Goal: Task Accomplishment & Management: Complete application form

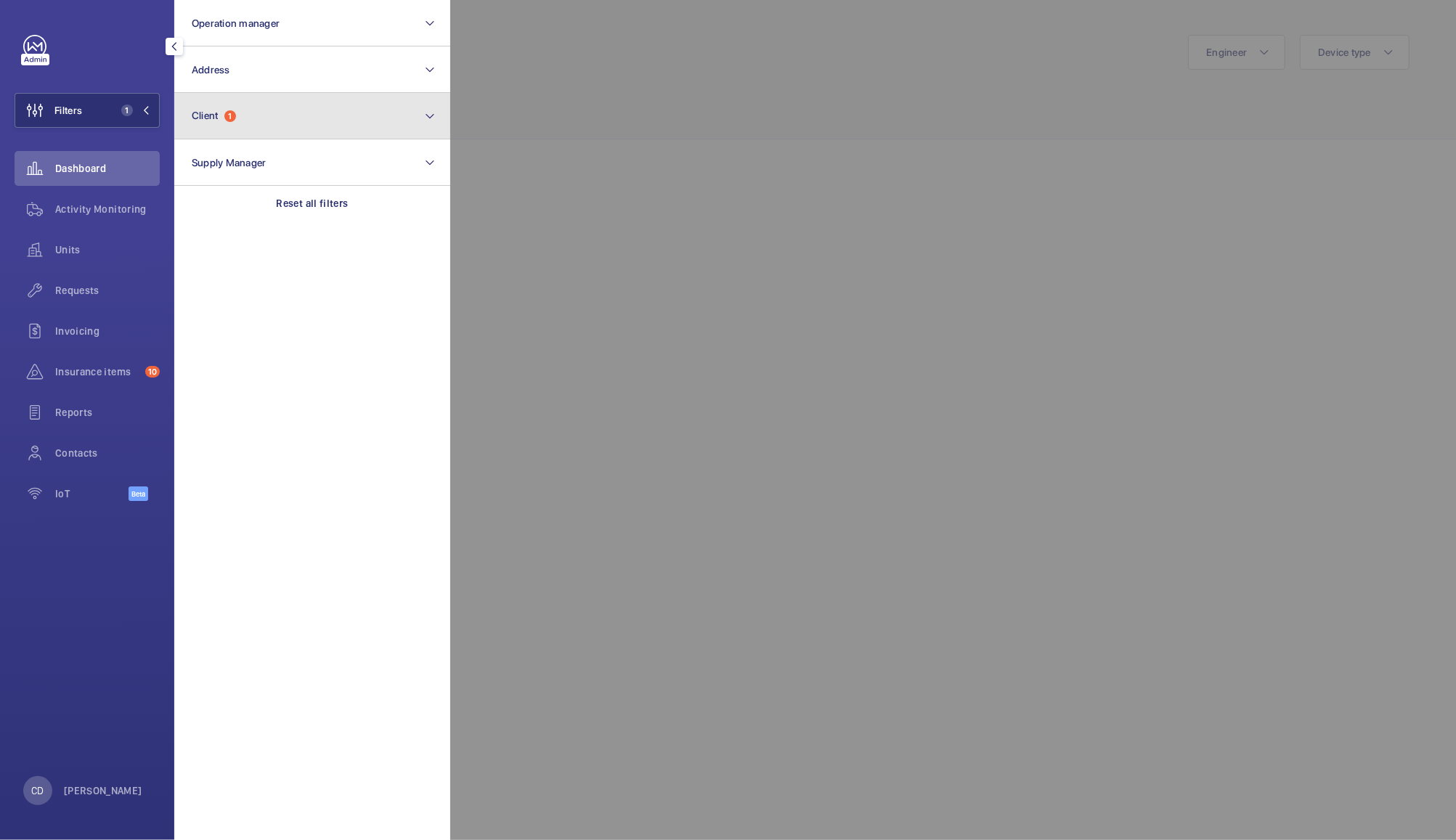
click at [326, 110] on button "Client 1" at bounding box center [312, 115] width 276 height 47
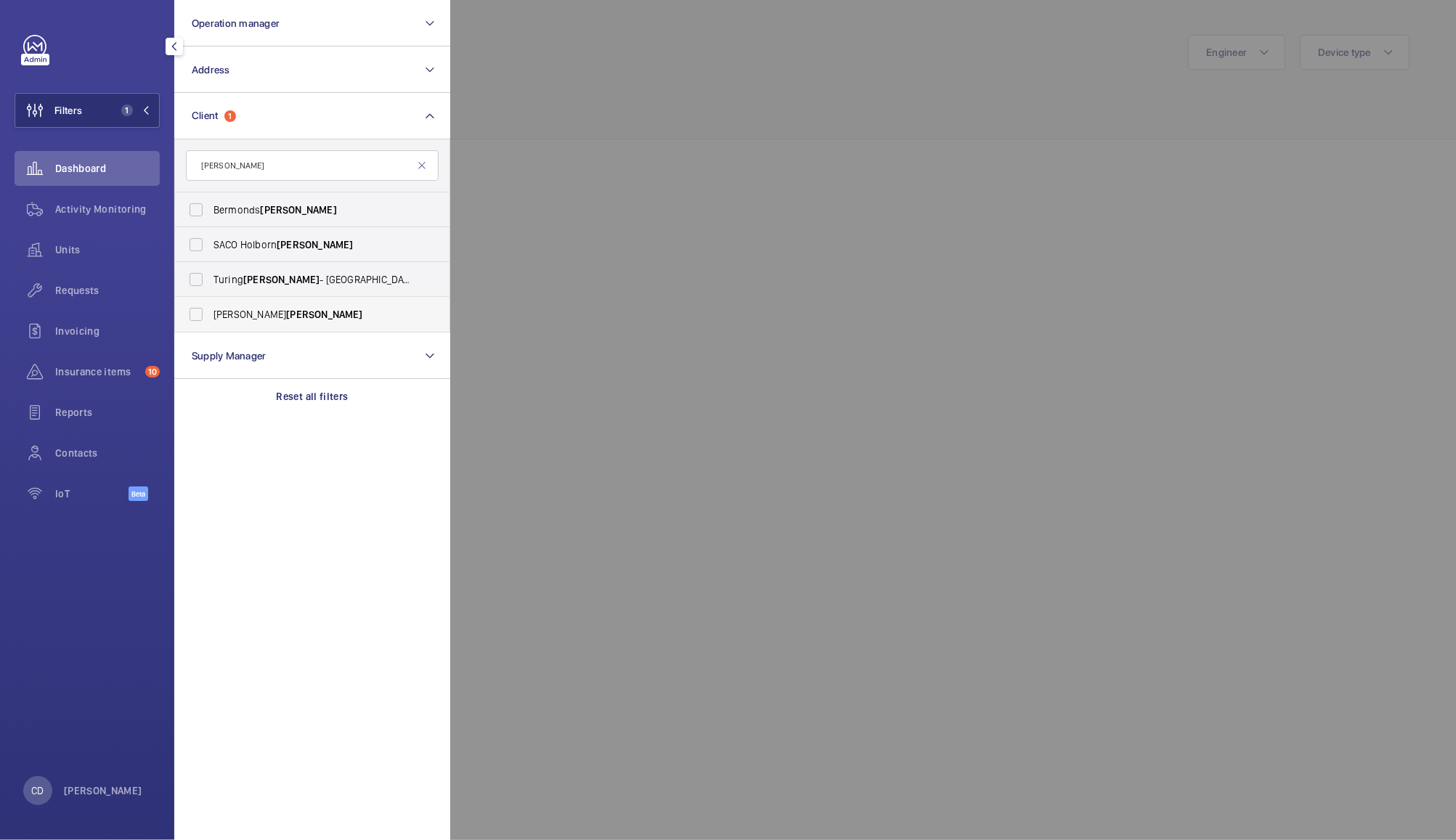
type input "[PERSON_NAME]"
click at [246, 314] on span "[PERSON_NAME] [PERSON_NAME]" at bounding box center [313, 315] width 200 height 15
click at [211, 314] on input "[PERSON_NAME] [PERSON_NAME]" at bounding box center [195, 314] width 29 height 29
checkbox input "true"
click at [593, 161] on div at bounding box center [1177, 420] width 1456 height 840
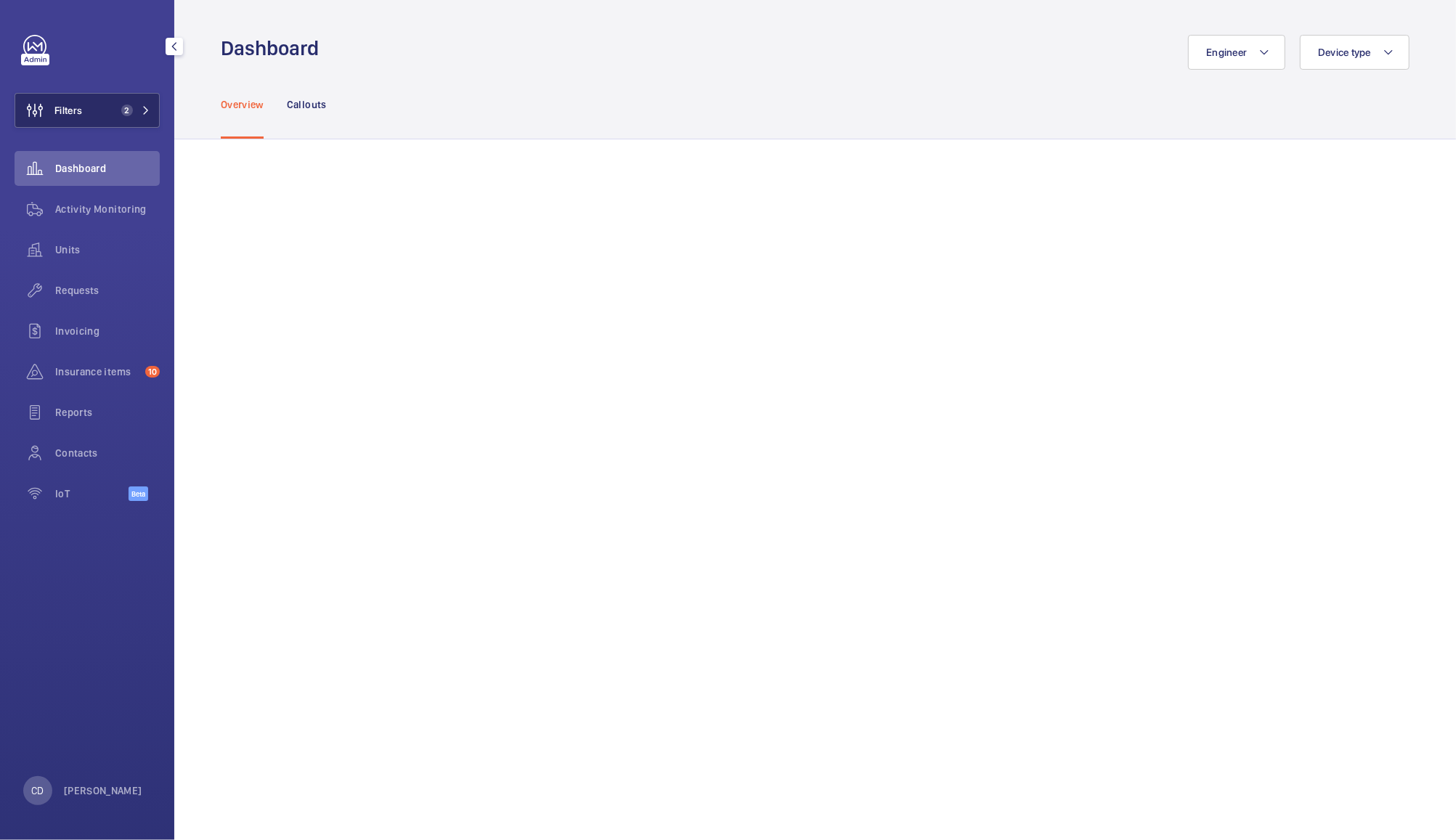
click at [82, 109] on span "Filters" at bounding box center [69, 110] width 28 height 15
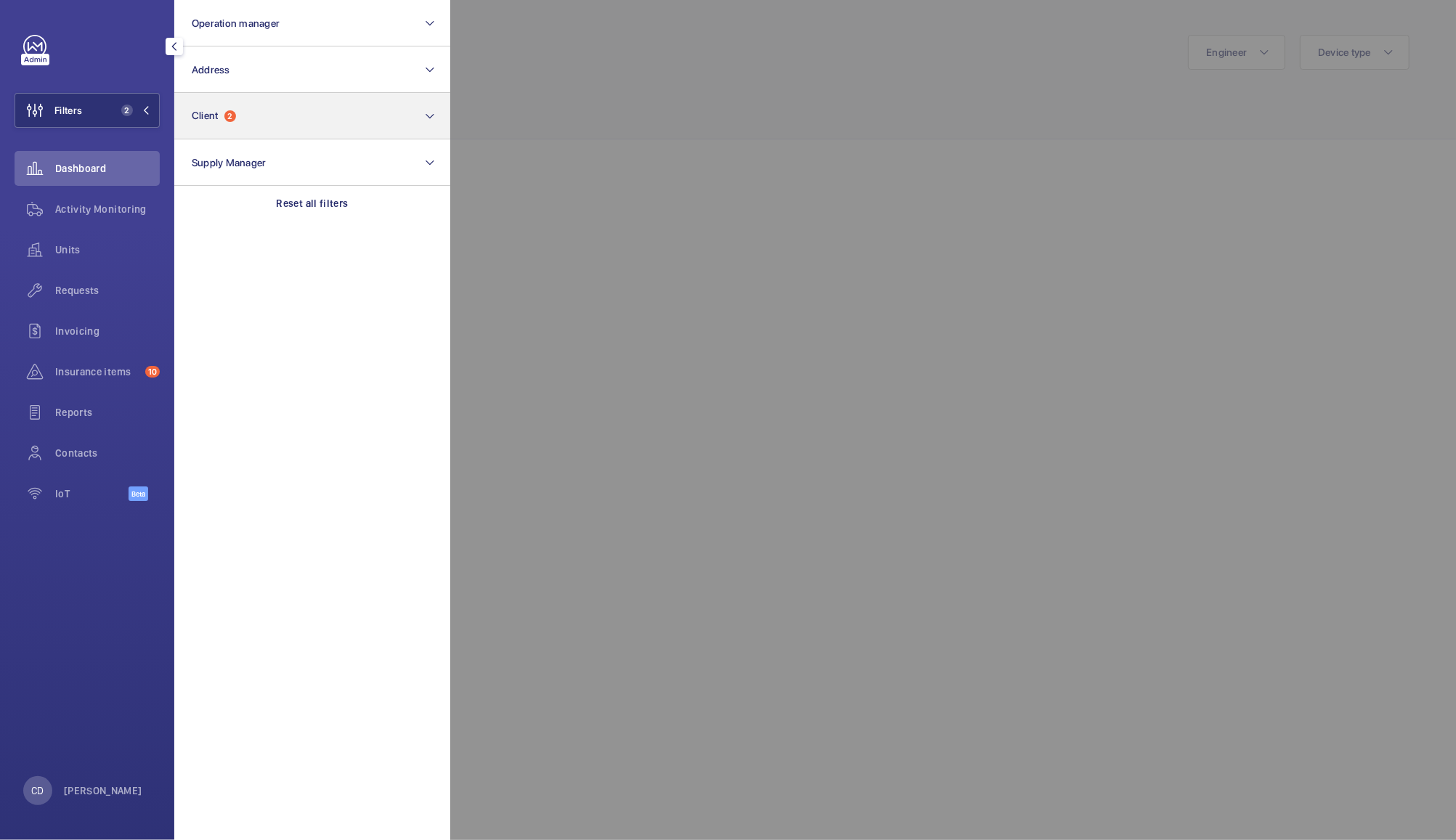
click at [363, 119] on button "Client 2" at bounding box center [312, 115] width 276 height 47
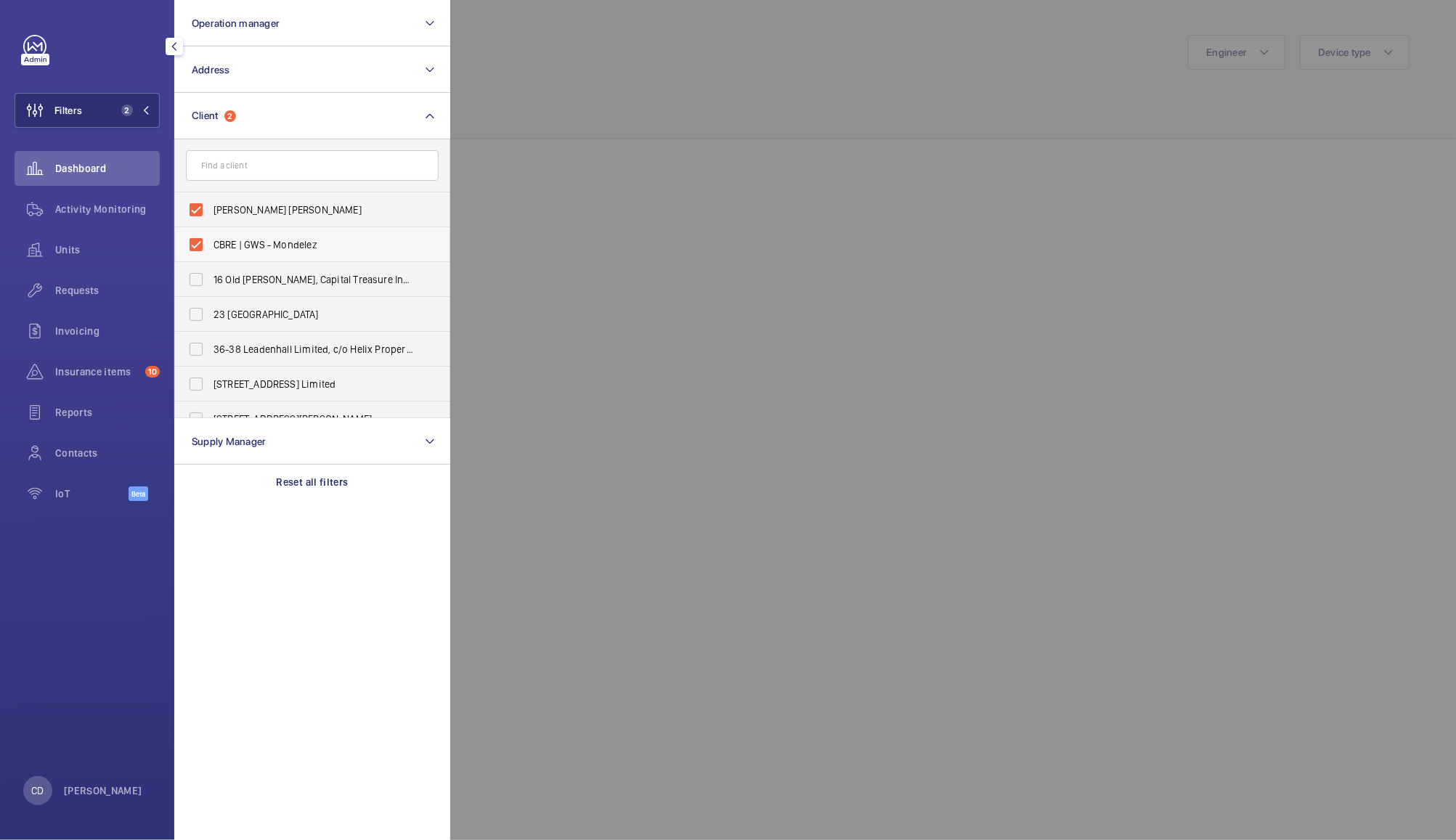
click at [281, 244] on span "CBRE | GWS - Mondelez" at bounding box center [313, 245] width 200 height 15
click at [211, 244] on input "CBRE | GWS - Mondelez" at bounding box center [195, 244] width 29 height 29
checkbox input "false"
click at [587, 77] on div at bounding box center [1177, 420] width 1456 height 840
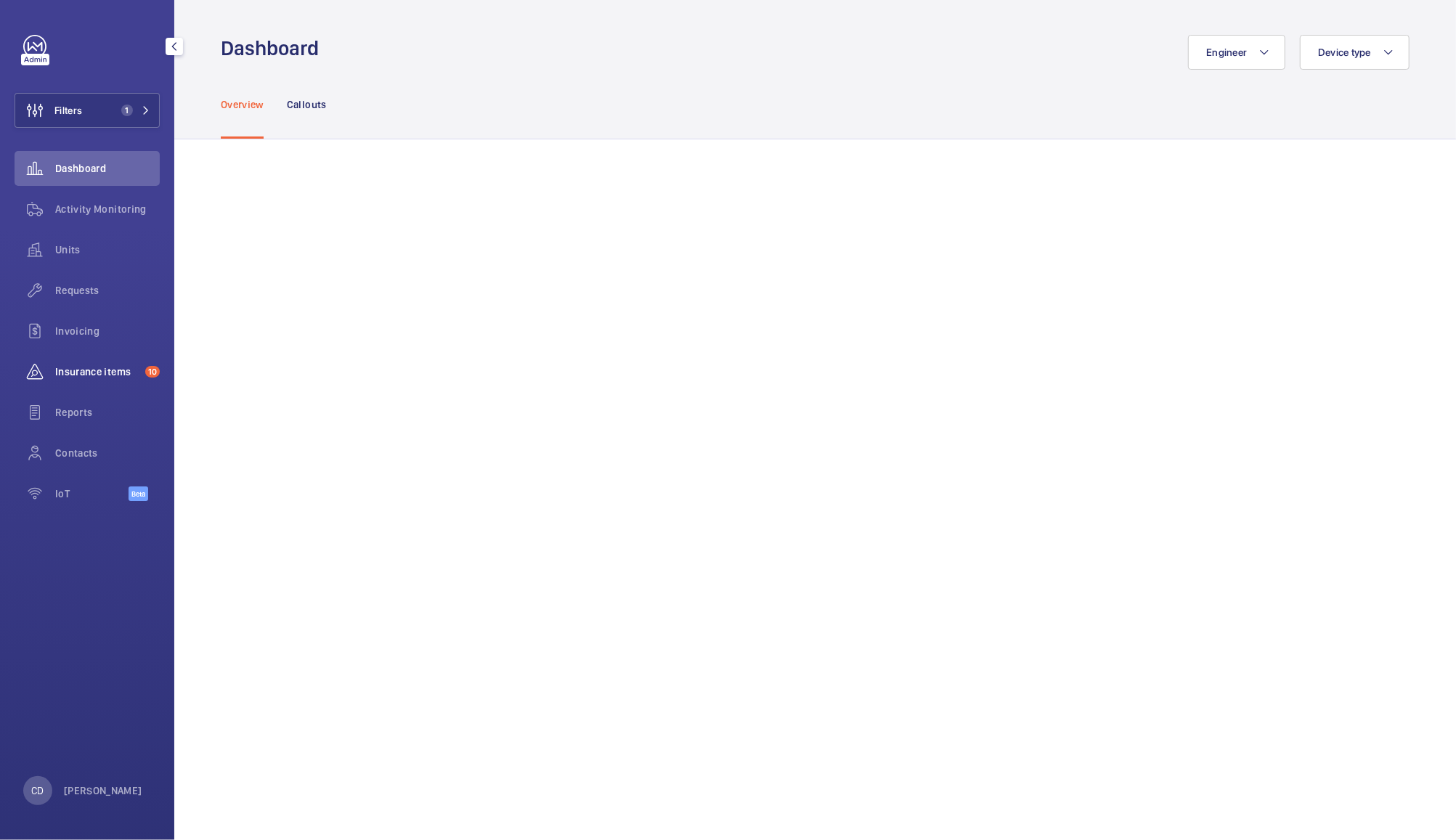
click at [95, 369] on span "Insurance items" at bounding box center [97, 371] width 85 height 15
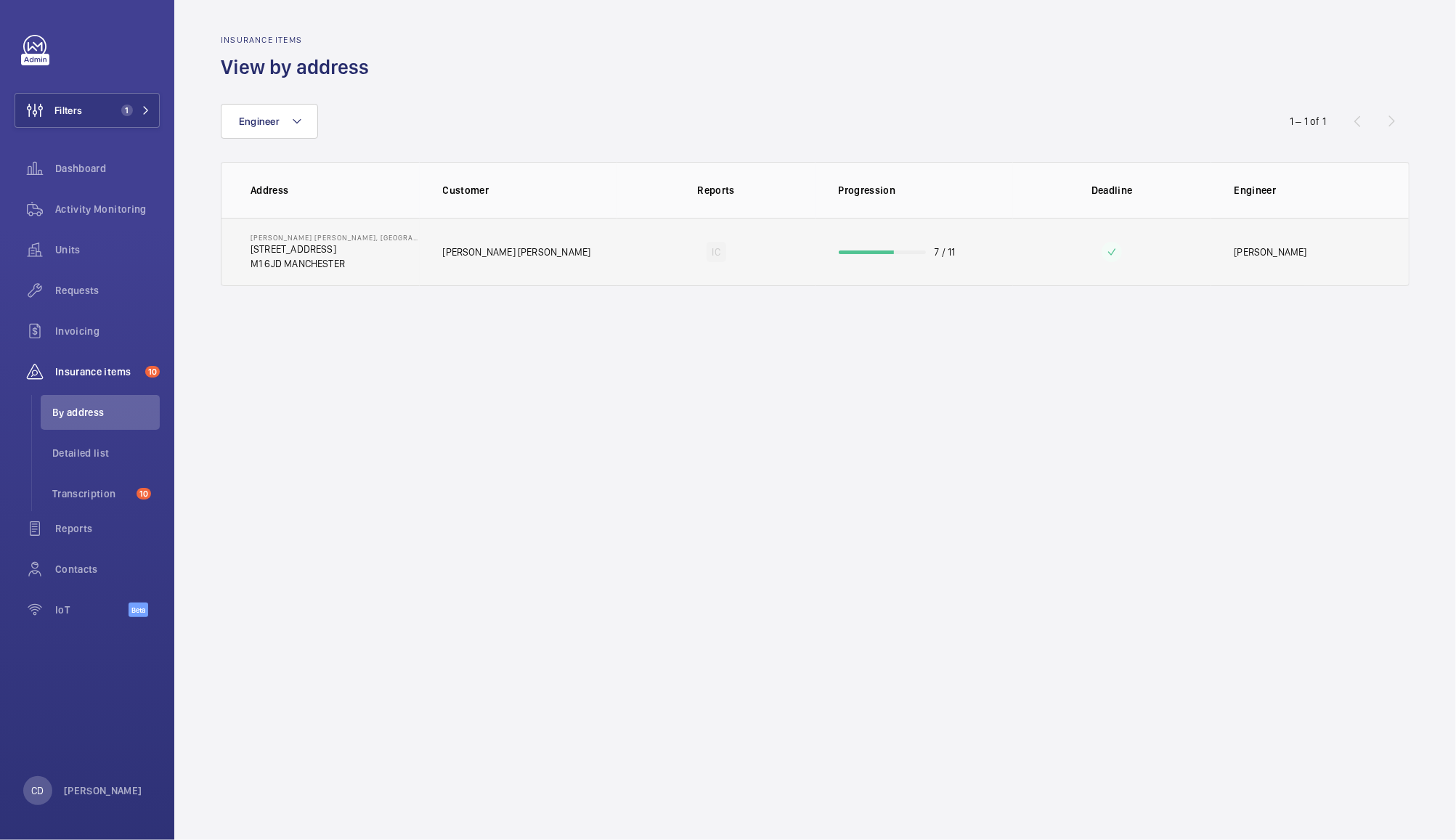
click at [345, 244] on p "[STREET_ADDRESS]" at bounding box center [335, 249] width 169 height 15
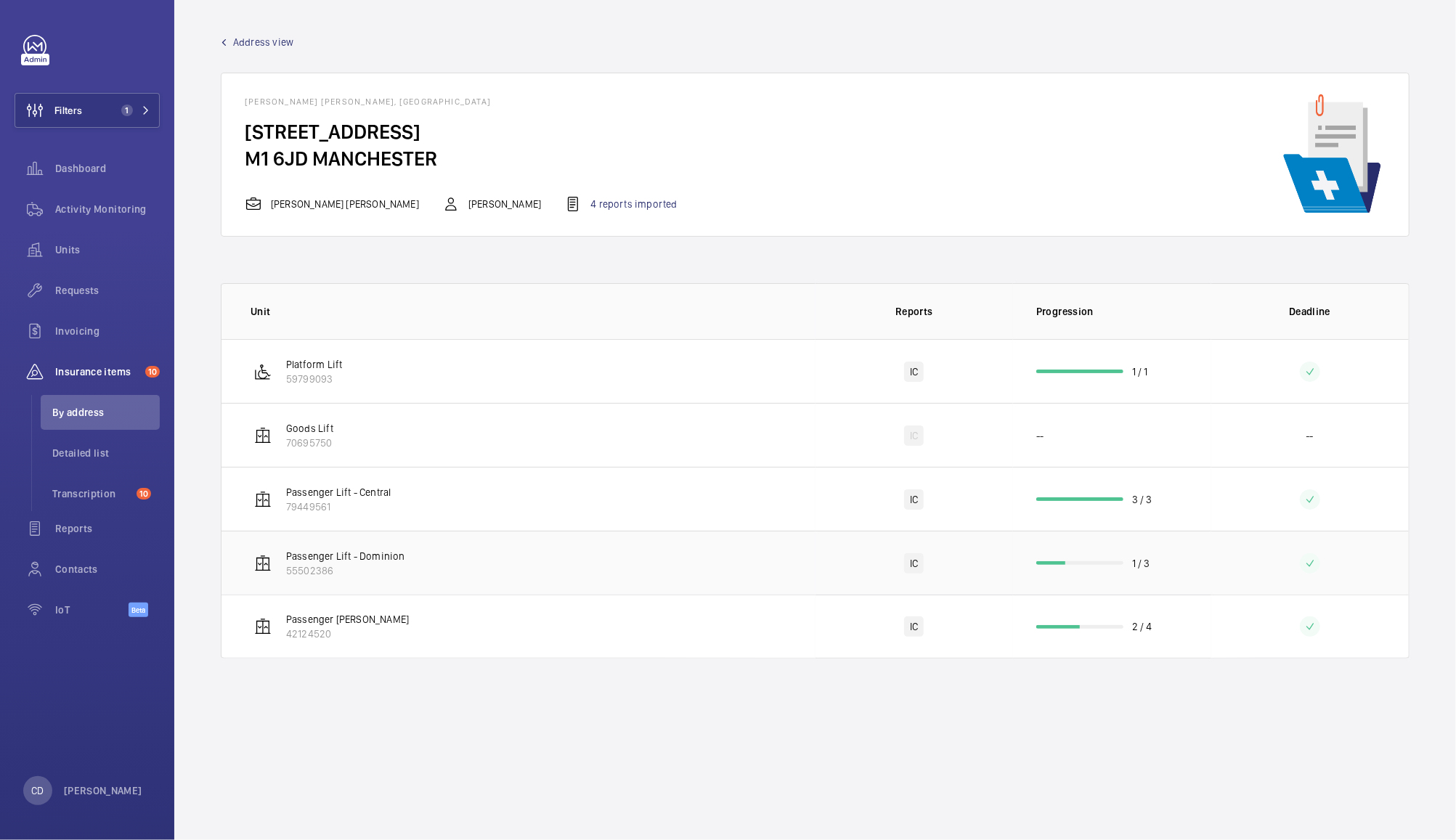
click at [379, 571] on p "55502386" at bounding box center [345, 570] width 119 height 15
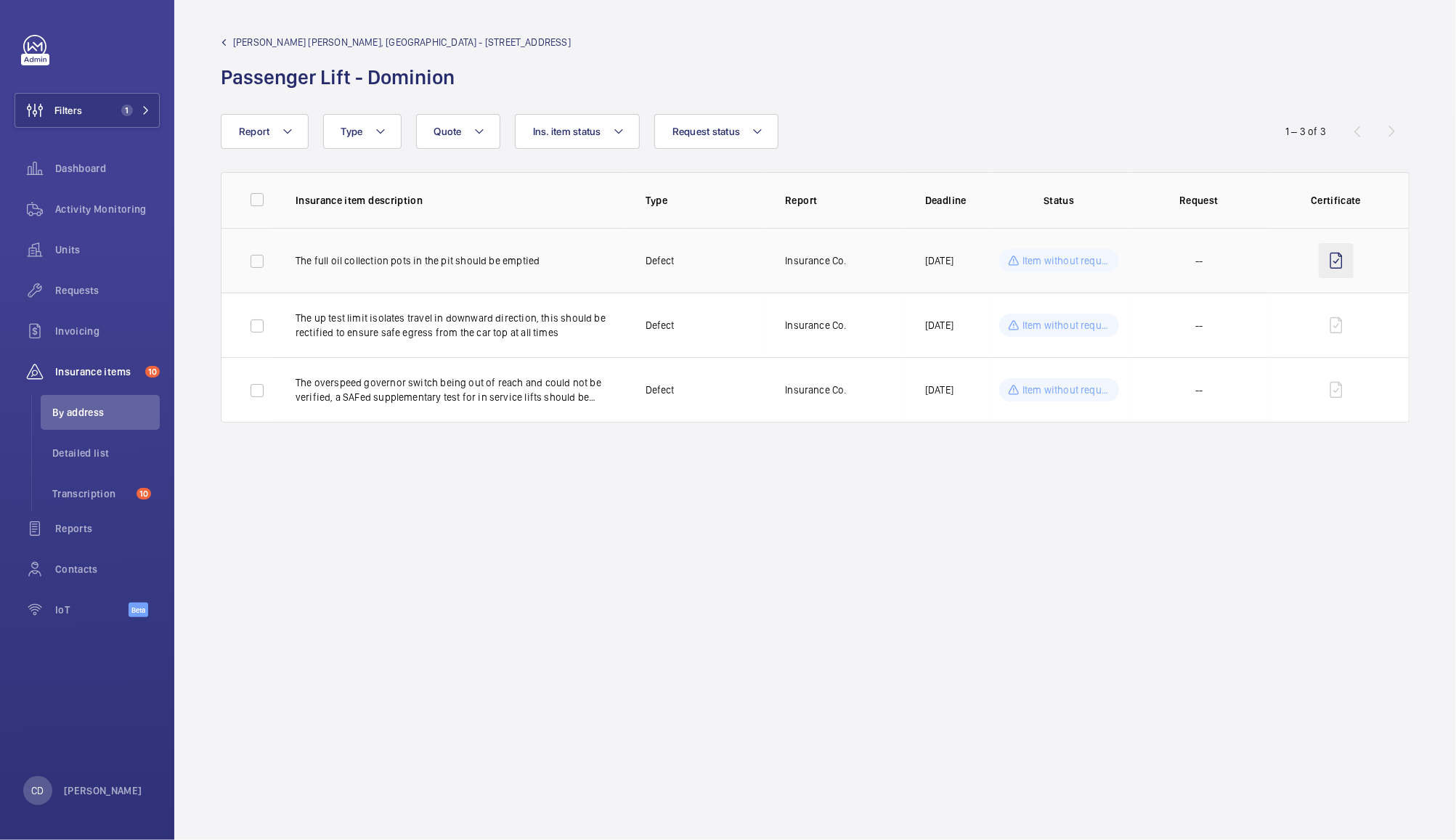
click at [1341, 267] on wm-front-icon-button at bounding box center [1336, 260] width 35 height 35
click at [257, 391] on input "checkbox" at bounding box center [257, 390] width 29 height 29
checkbox input "true"
click at [1336, 125] on button "New request from 1 insurance item" at bounding box center [1316, 131] width 189 height 35
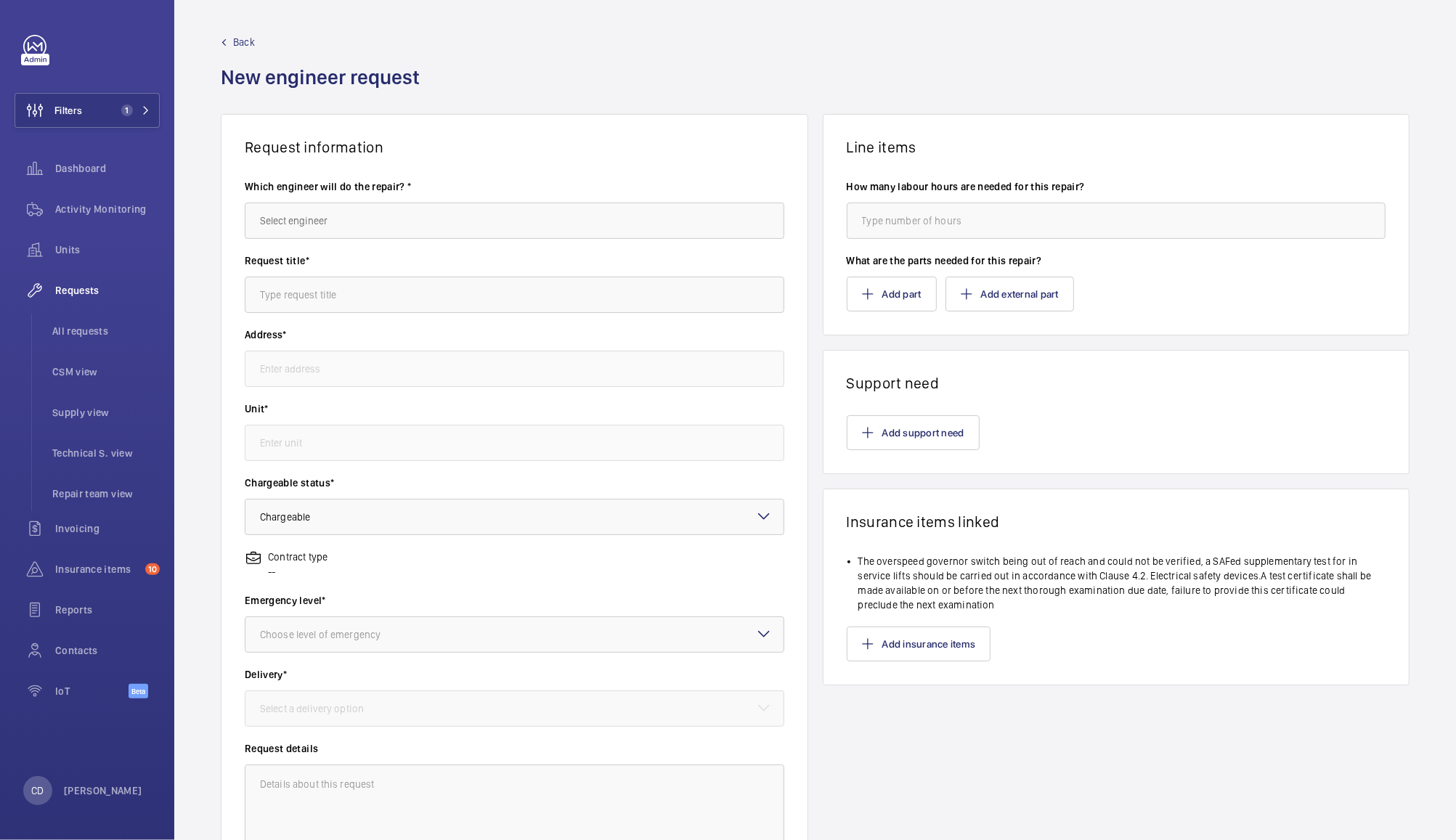
type input "[PERSON_NAME] [PERSON_NAME], [GEOGRAPHIC_DATA] [STREET_ADDRESS]"
type input "55502386 - Passenger Lift - Dominion"
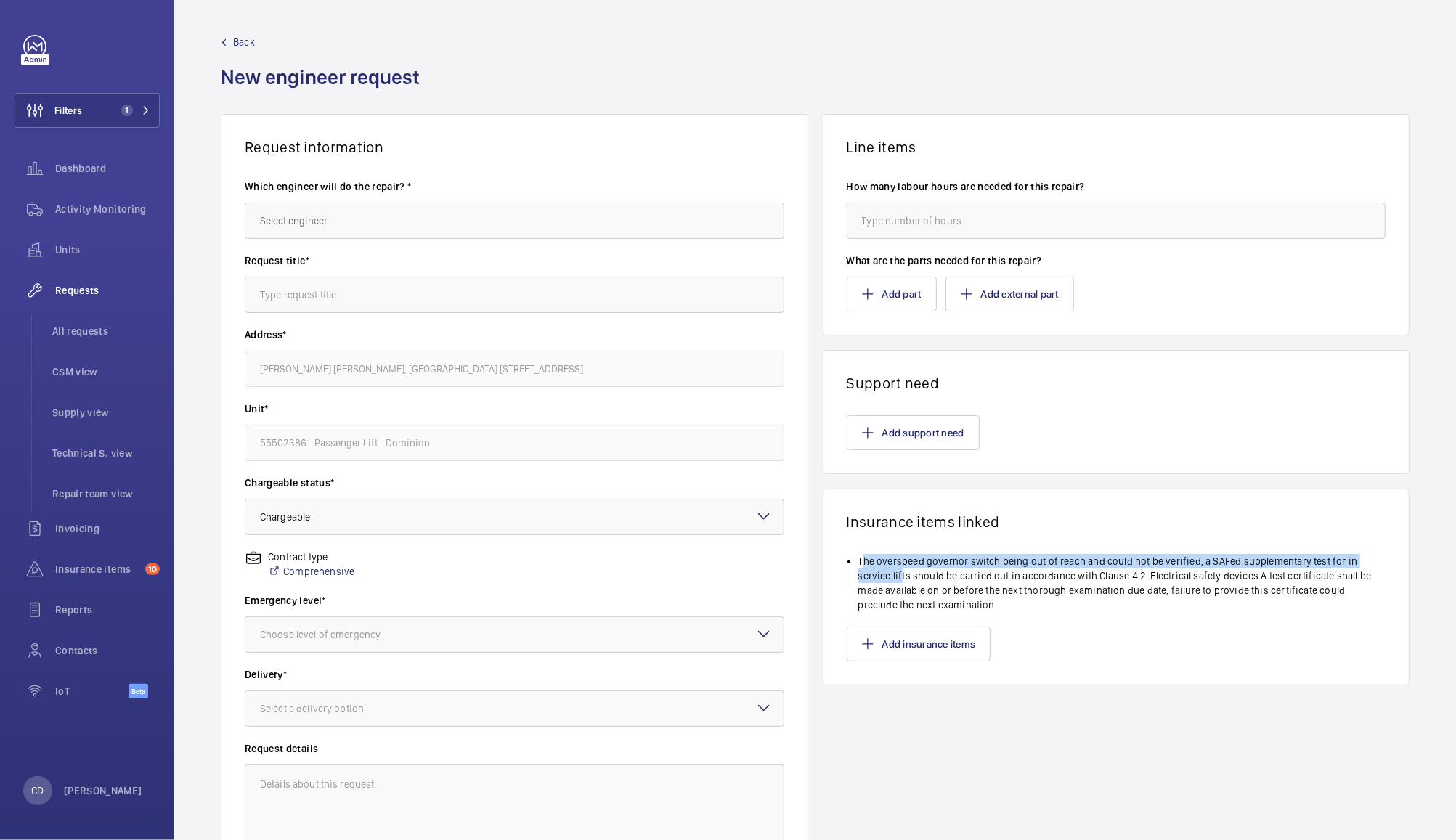
drag, startPoint x: 850, startPoint y: 555, endPoint x: 889, endPoint y: 568, distance: 41.1
click at [889, 568] on li "The overspeed governor switch being out of reach and could not be verified, a S…" at bounding box center [1122, 583] width 527 height 58
click at [1188, 562] on li "The overspeed governor switch being out of reach and could not be verified, a S…" at bounding box center [1122, 583] width 527 height 58
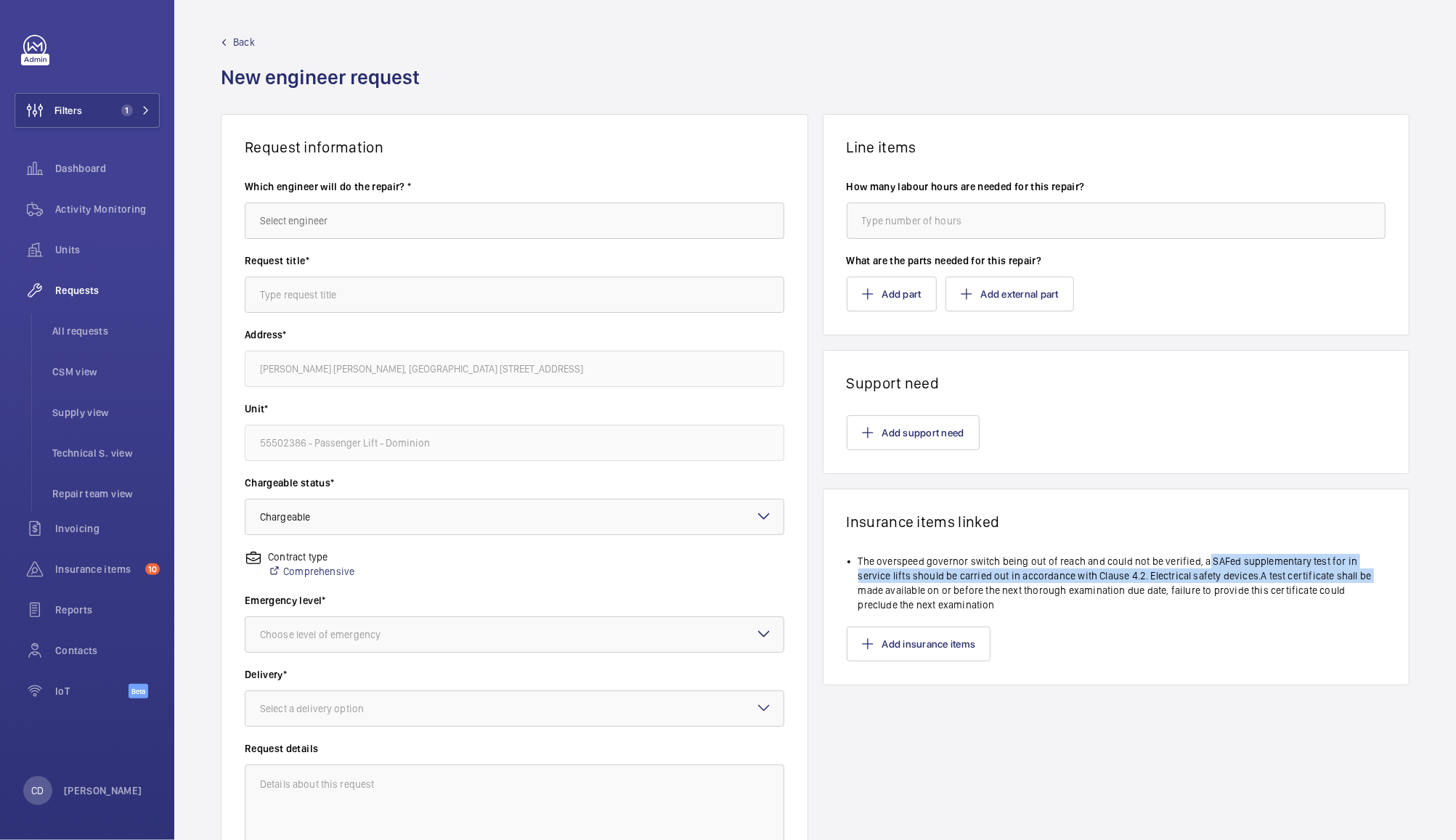
drag, startPoint x: 1188, startPoint y: 562, endPoint x: 1368, endPoint y: 578, distance: 180.7
click at [1368, 578] on li "The overspeed governor switch being out of reach and could not be verified, a S…" at bounding box center [1122, 583] width 527 height 58
copy li "a SAFed supplementary test for in service lifts should be carried out in accord…"
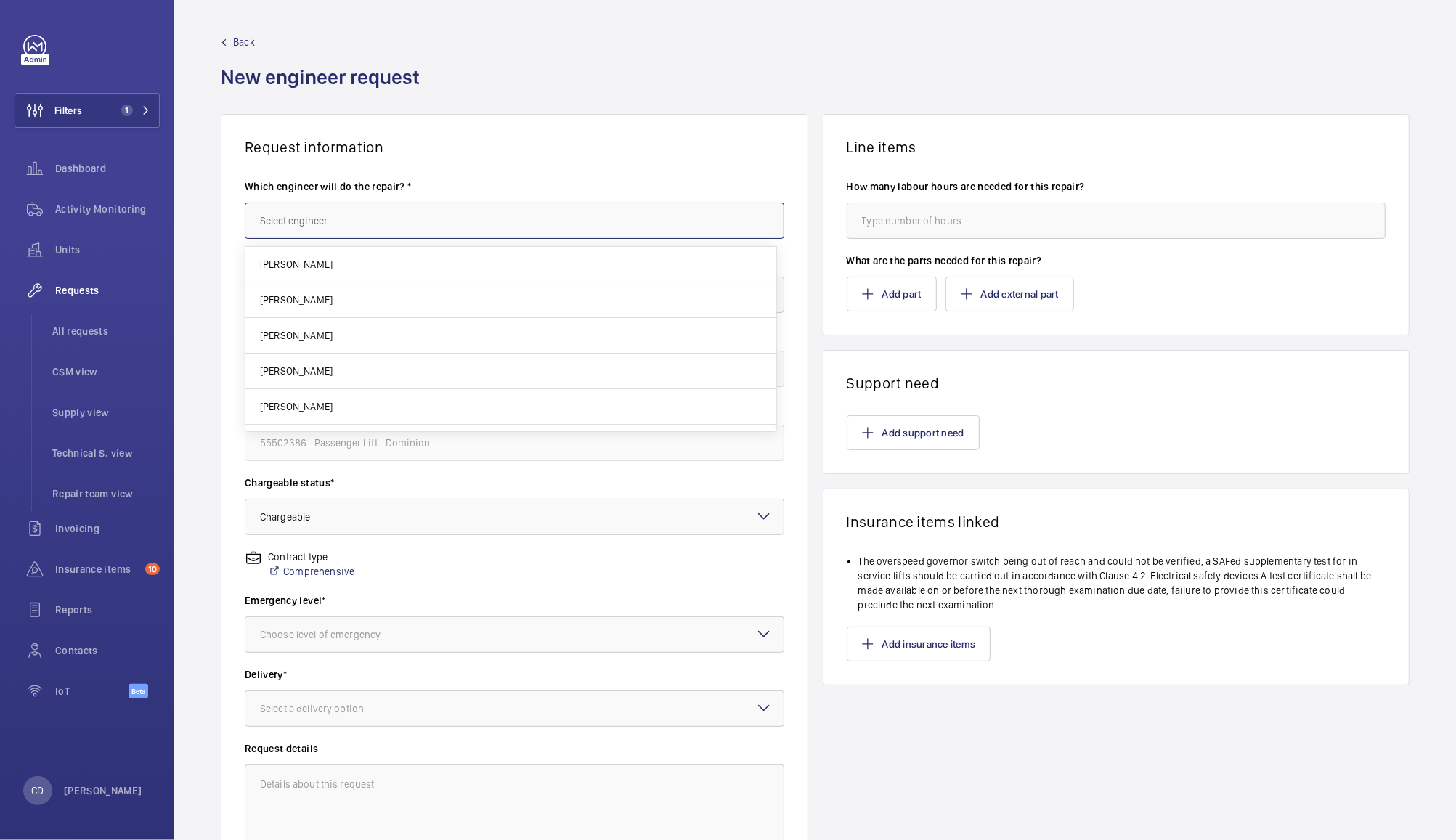
click at [389, 224] on input "text" at bounding box center [515, 221] width 539 height 36
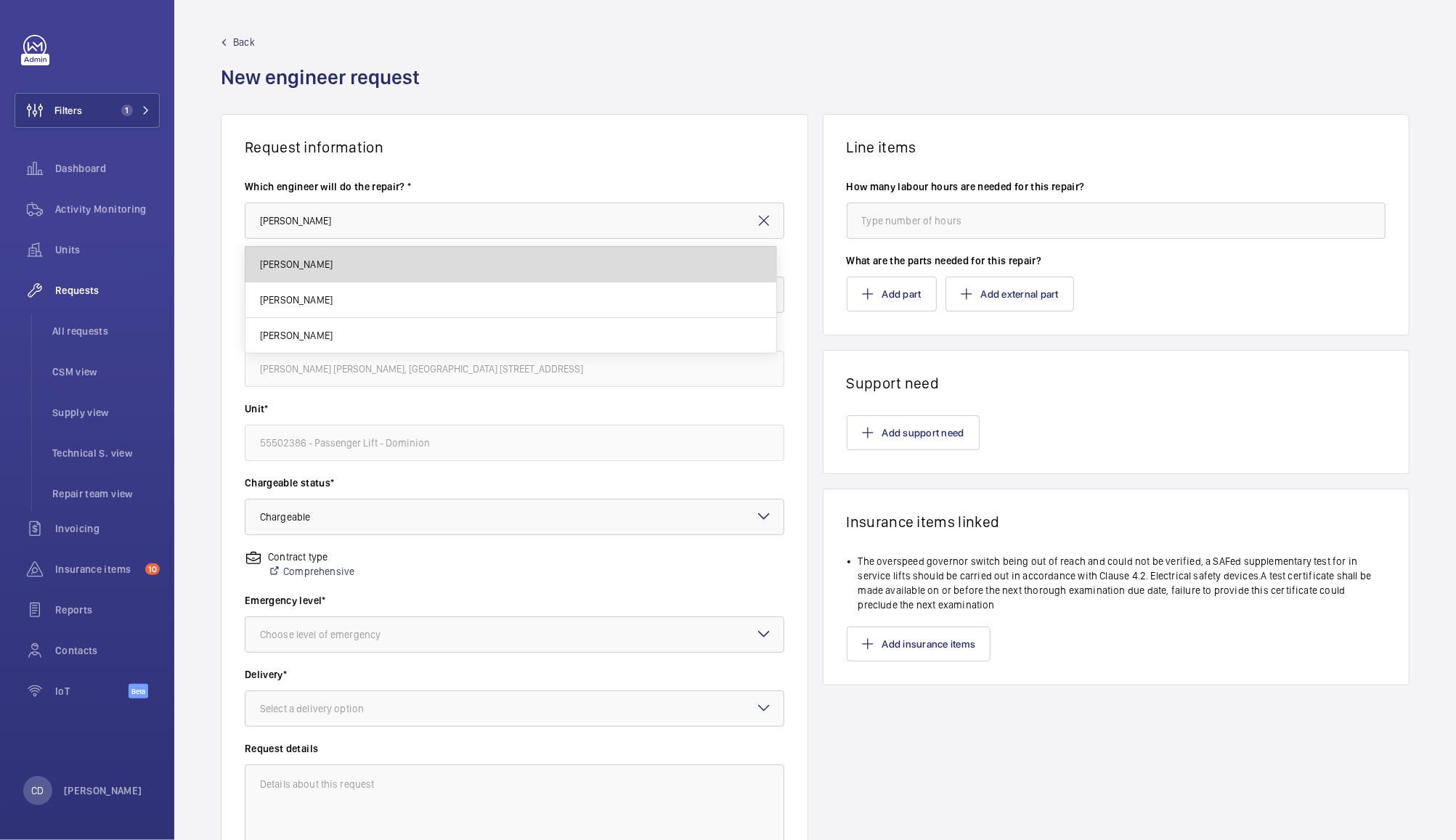
click at [300, 257] on span "[PERSON_NAME]" at bounding box center [296, 264] width 73 height 15
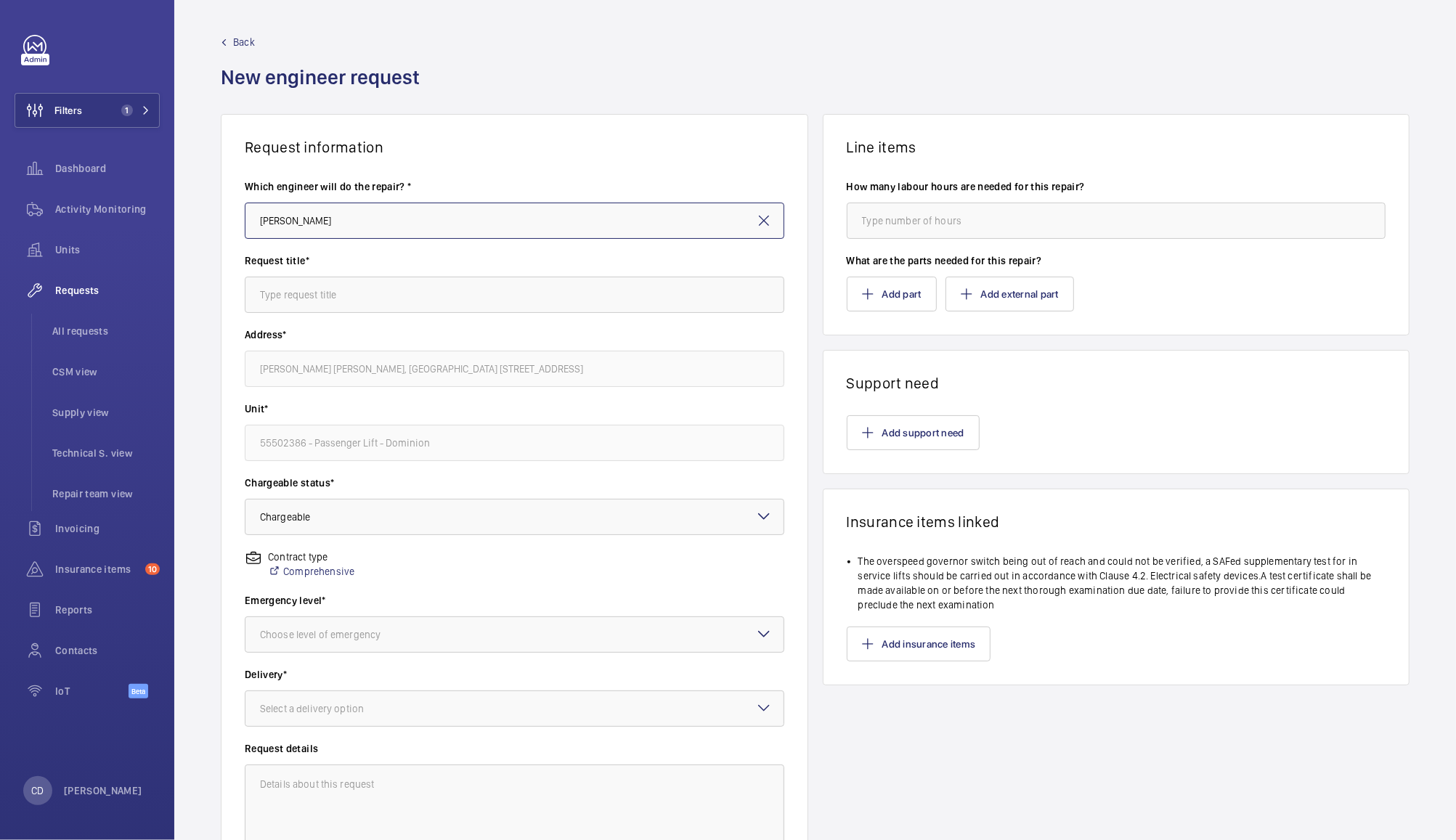
type input "[PERSON_NAME]"
click at [439, 297] on input "text" at bounding box center [515, 295] width 539 height 36
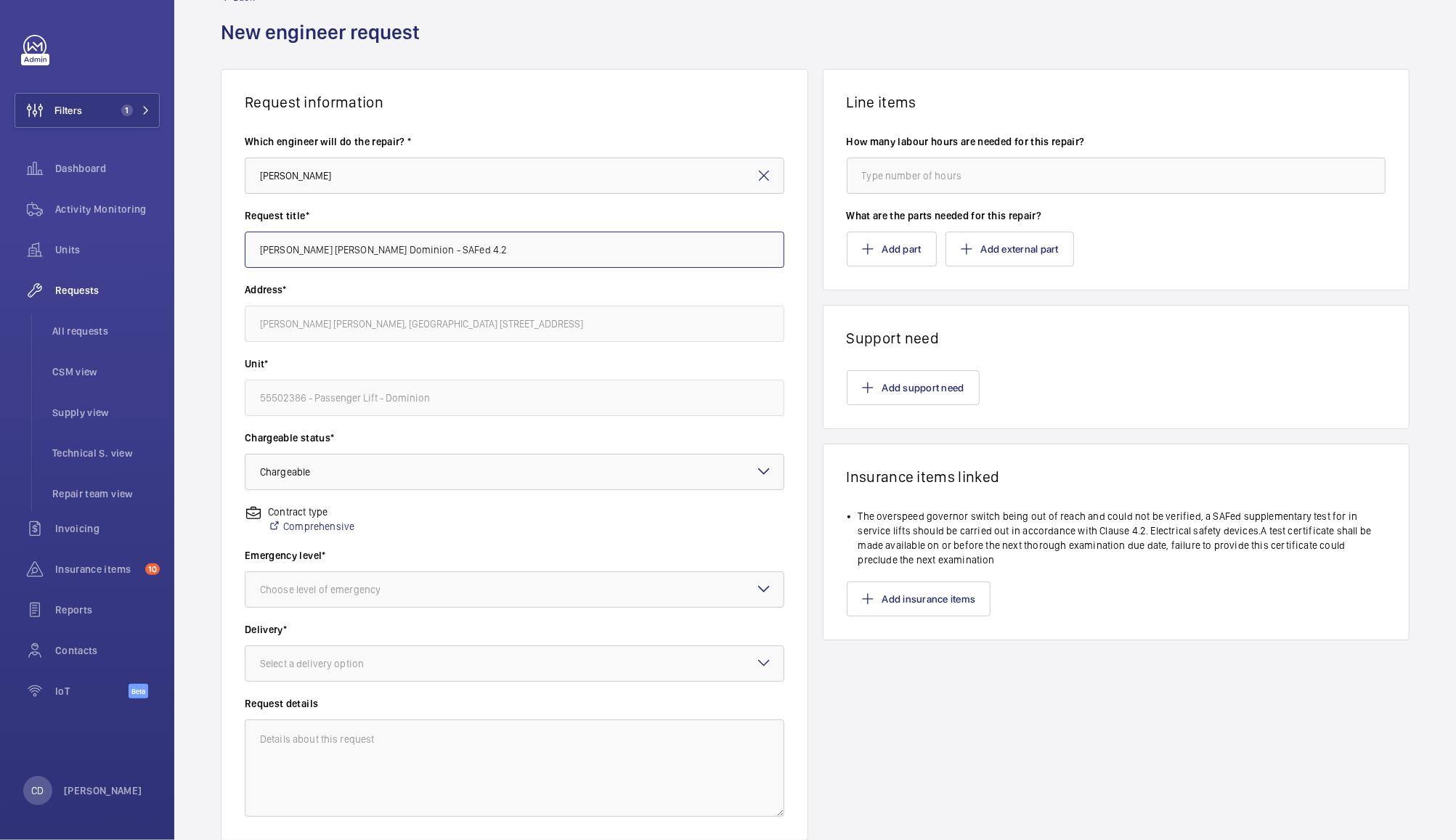
scroll to position [40, 0]
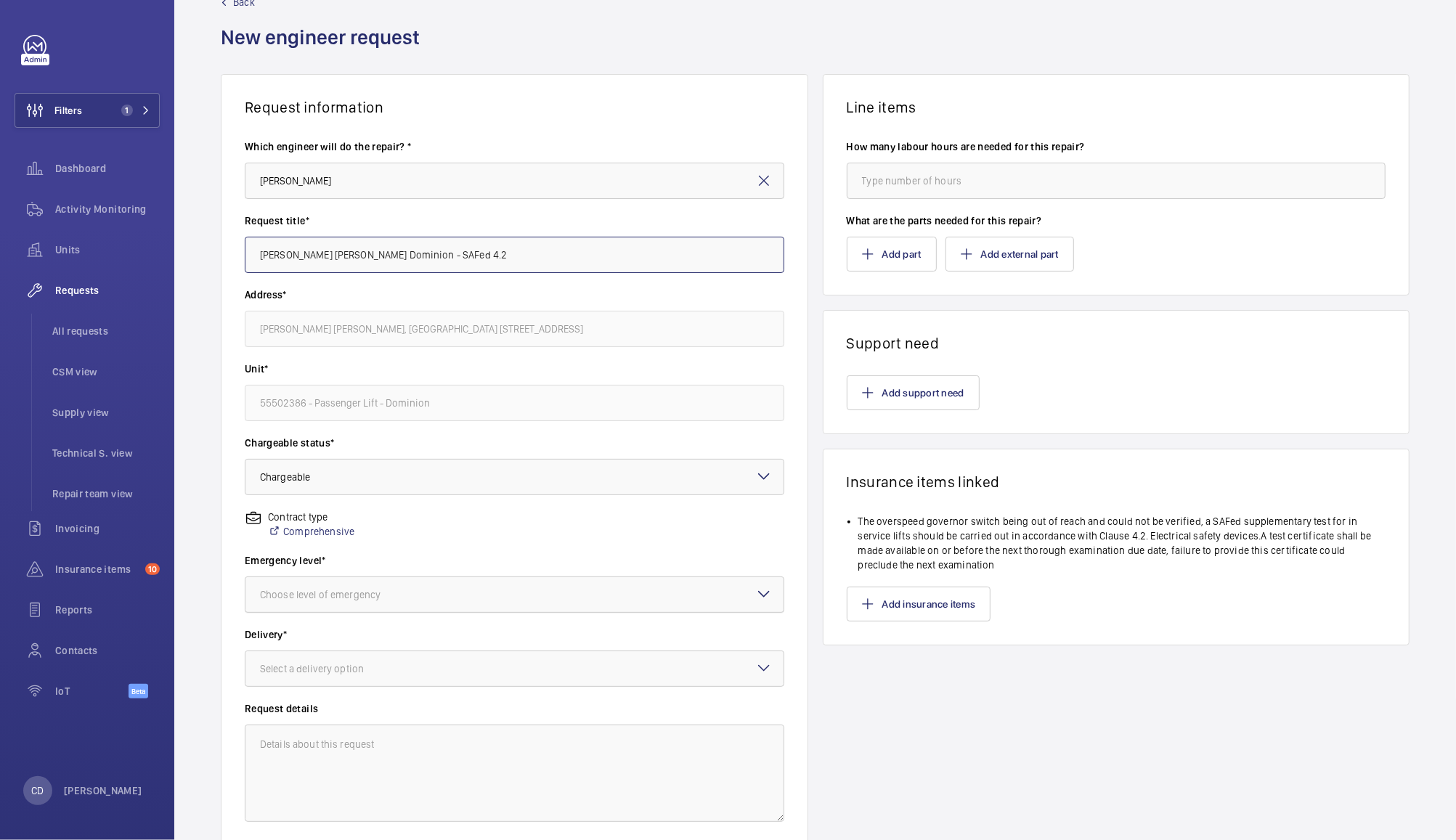
click at [605, 601] on div at bounding box center [515, 594] width 538 height 35
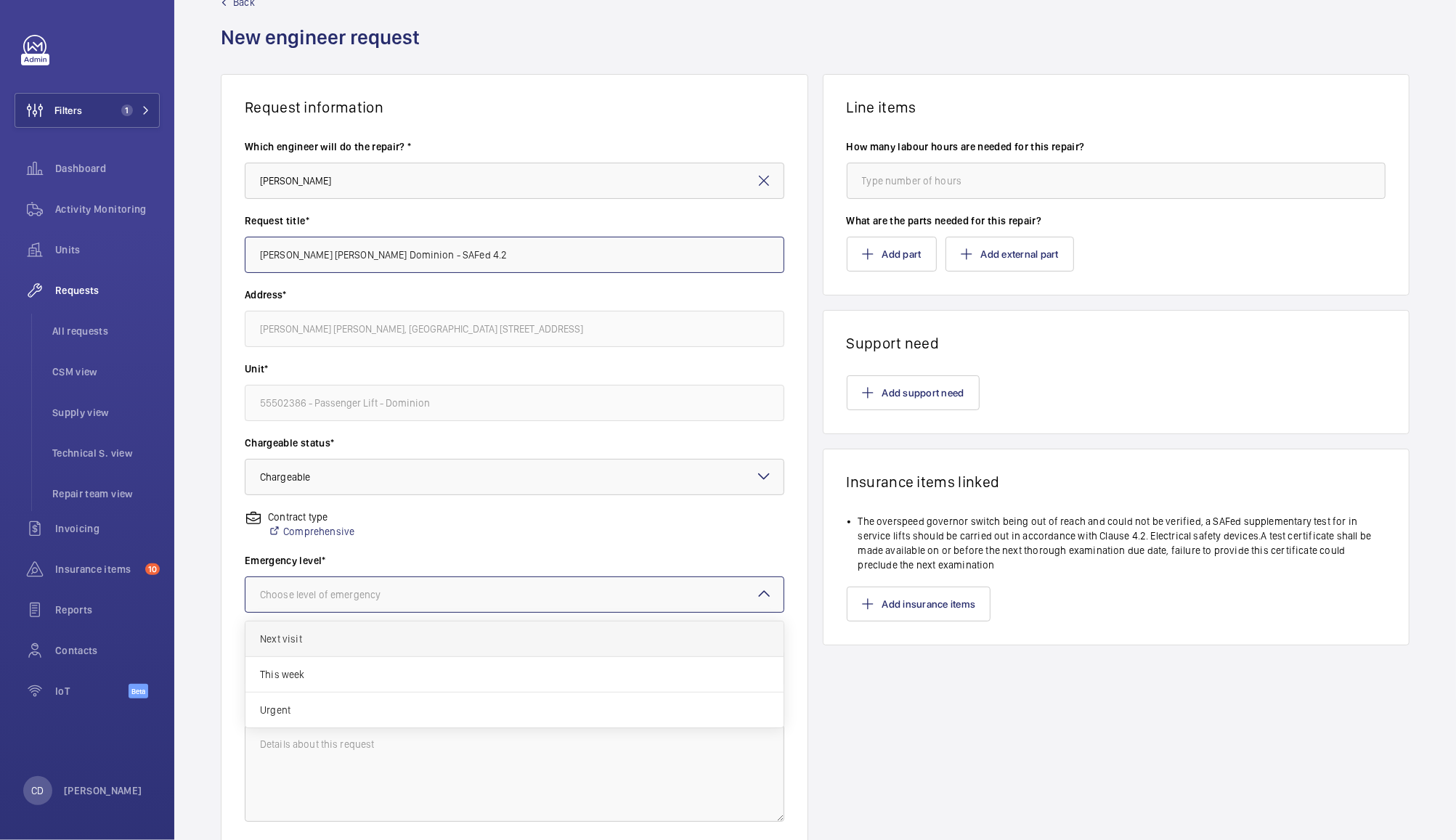
click at [565, 640] on span "Next visit" at bounding box center [515, 639] width 510 height 15
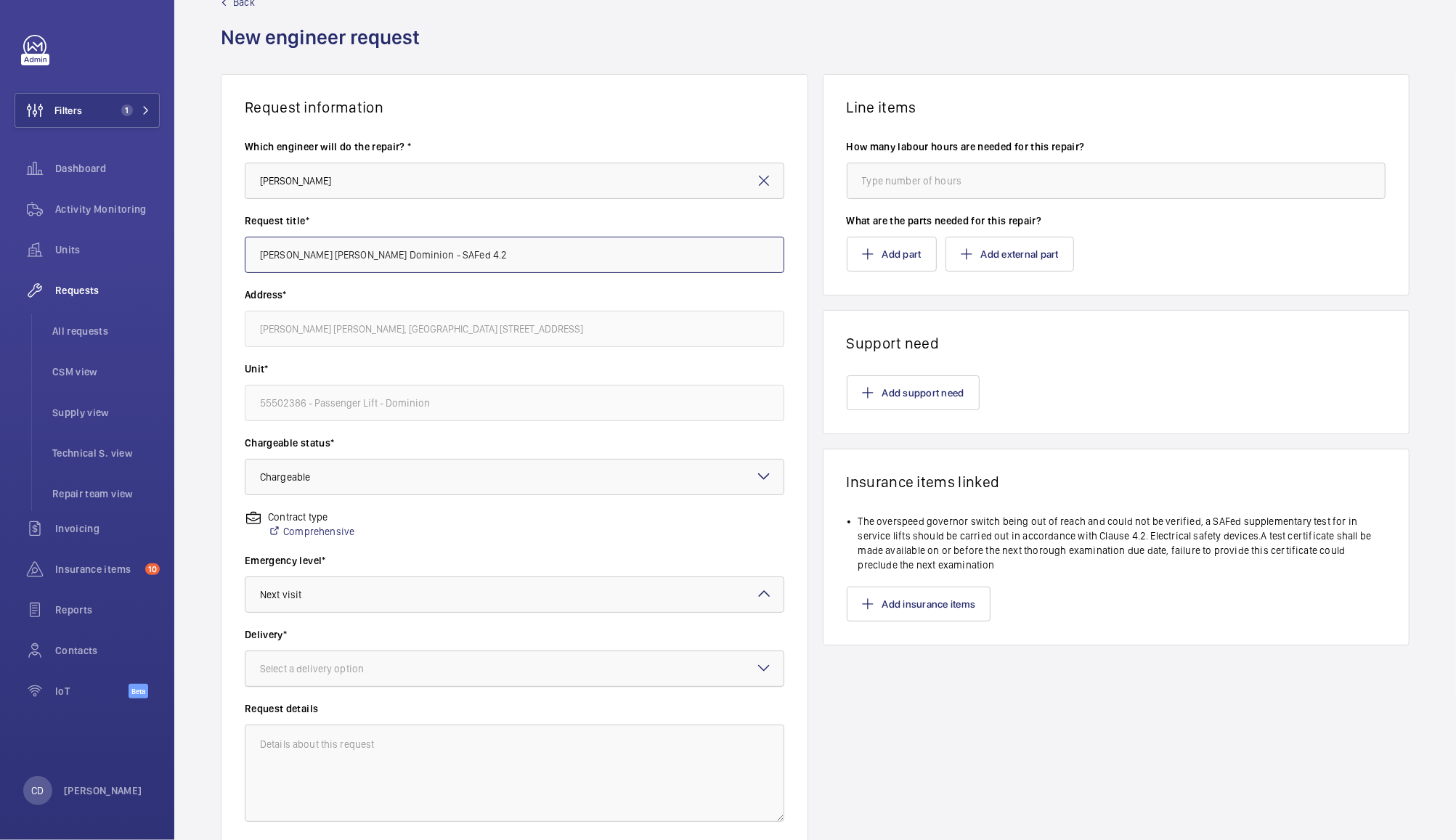
click at [582, 682] on div at bounding box center [515, 669] width 538 height 35
click at [556, 748] on span "On site" at bounding box center [515, 749] width 510 height 15
type input "[PERSON_NAME] [PERSON_NAME] Dominion - SAFed 4.2"
click at [891, 257] on button "Add part" at bounding box center [892, 254] width 90 height 35
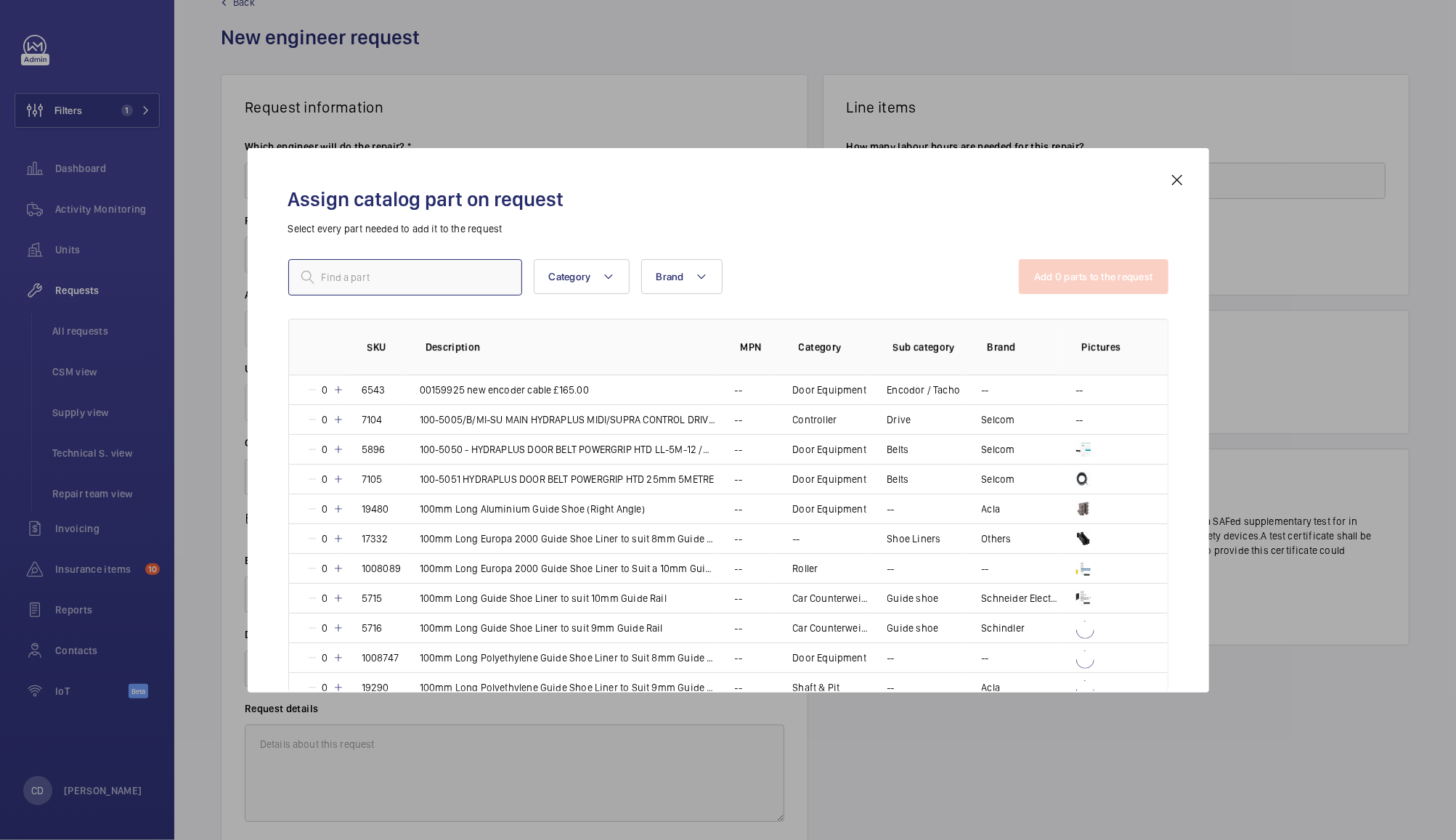
click at [430, 272] on input "text" at bounding box center [405, 277] width 234 height 36
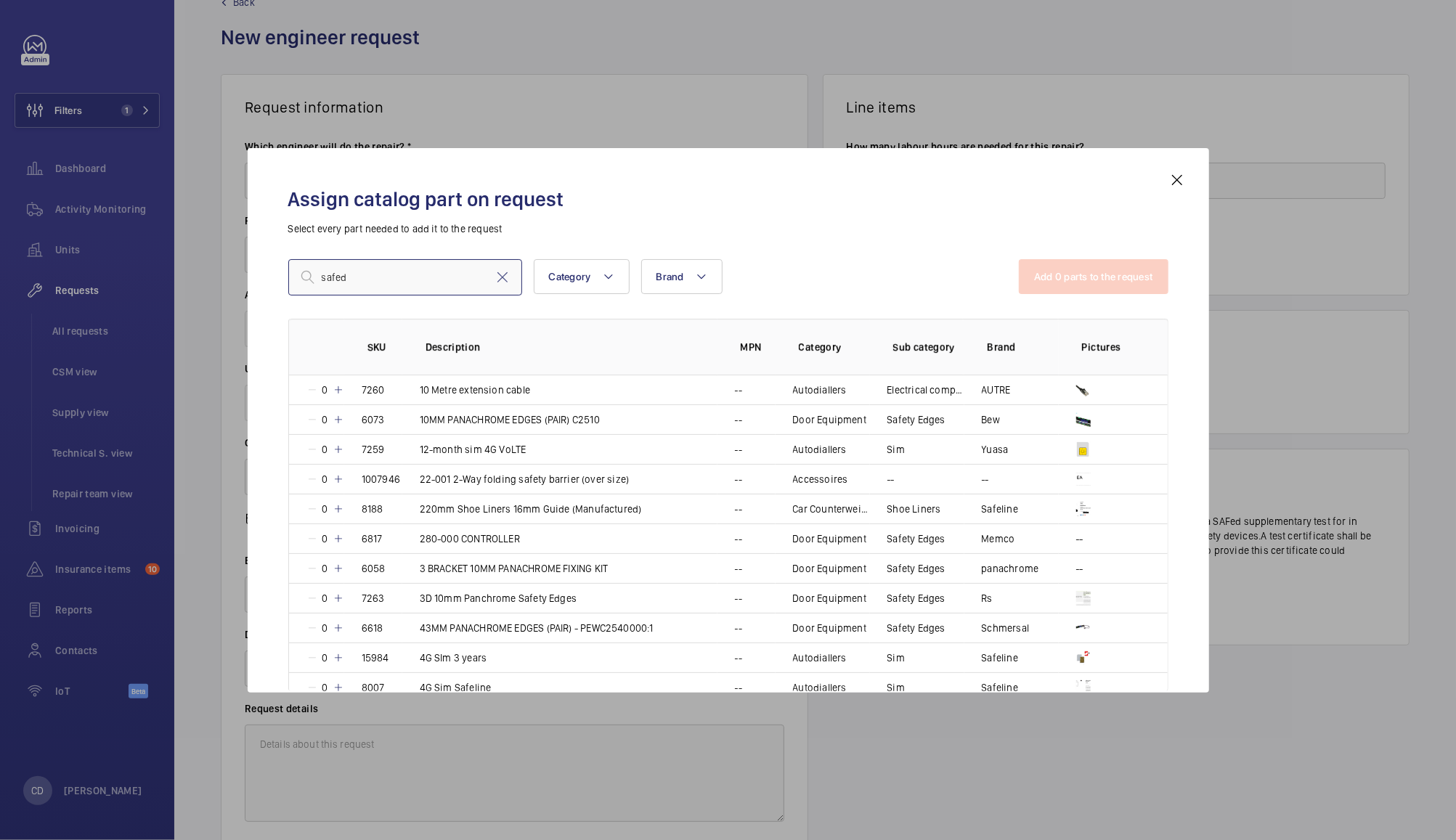
type input "safed"
click at [1176, 179] on mat-icon at bounding box center [1177, 180] width 18 height 18
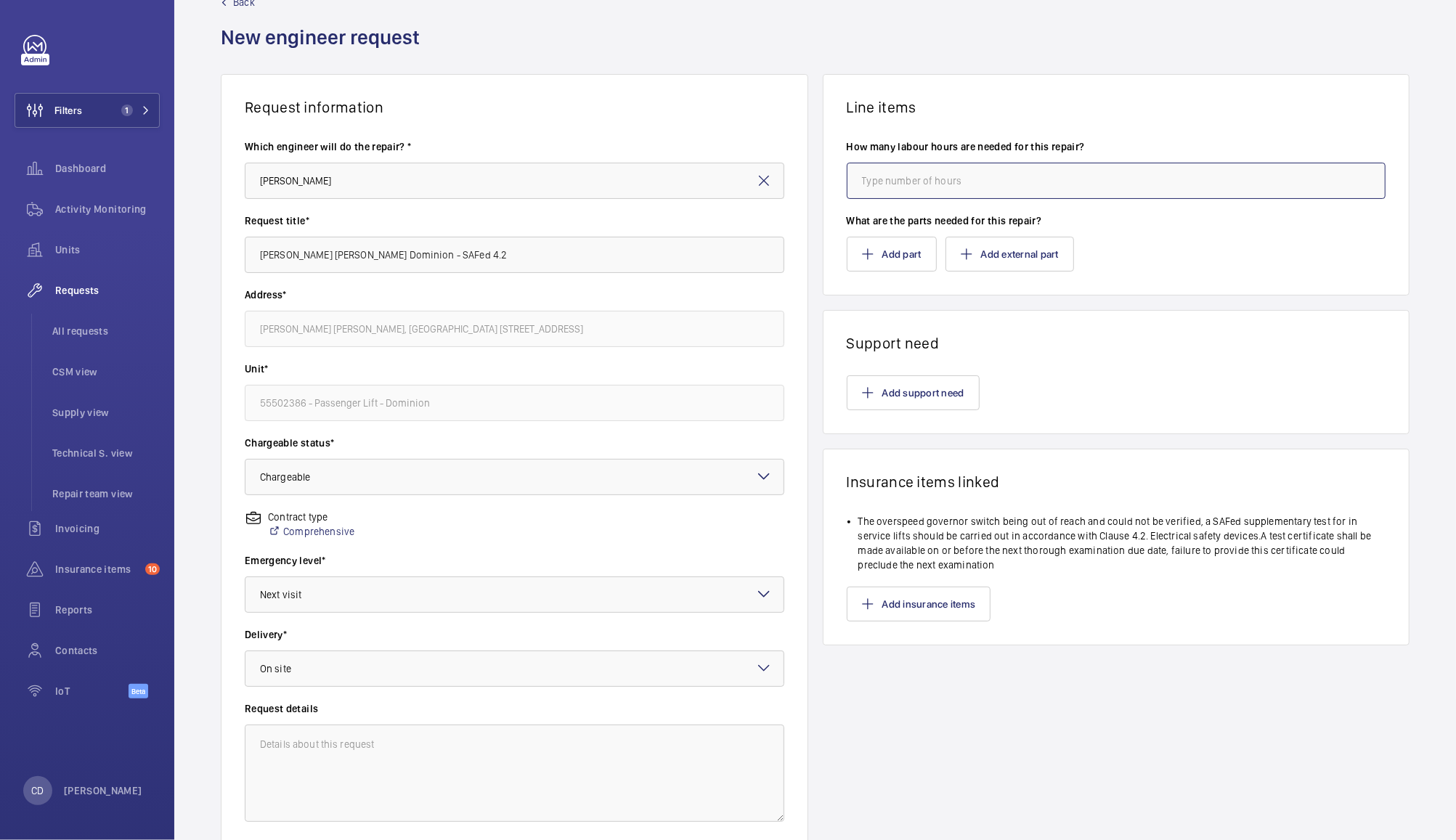
click at [1112, 178] on input "number" at bounding box center [1117, 180] width 539 height 36
type input "1"
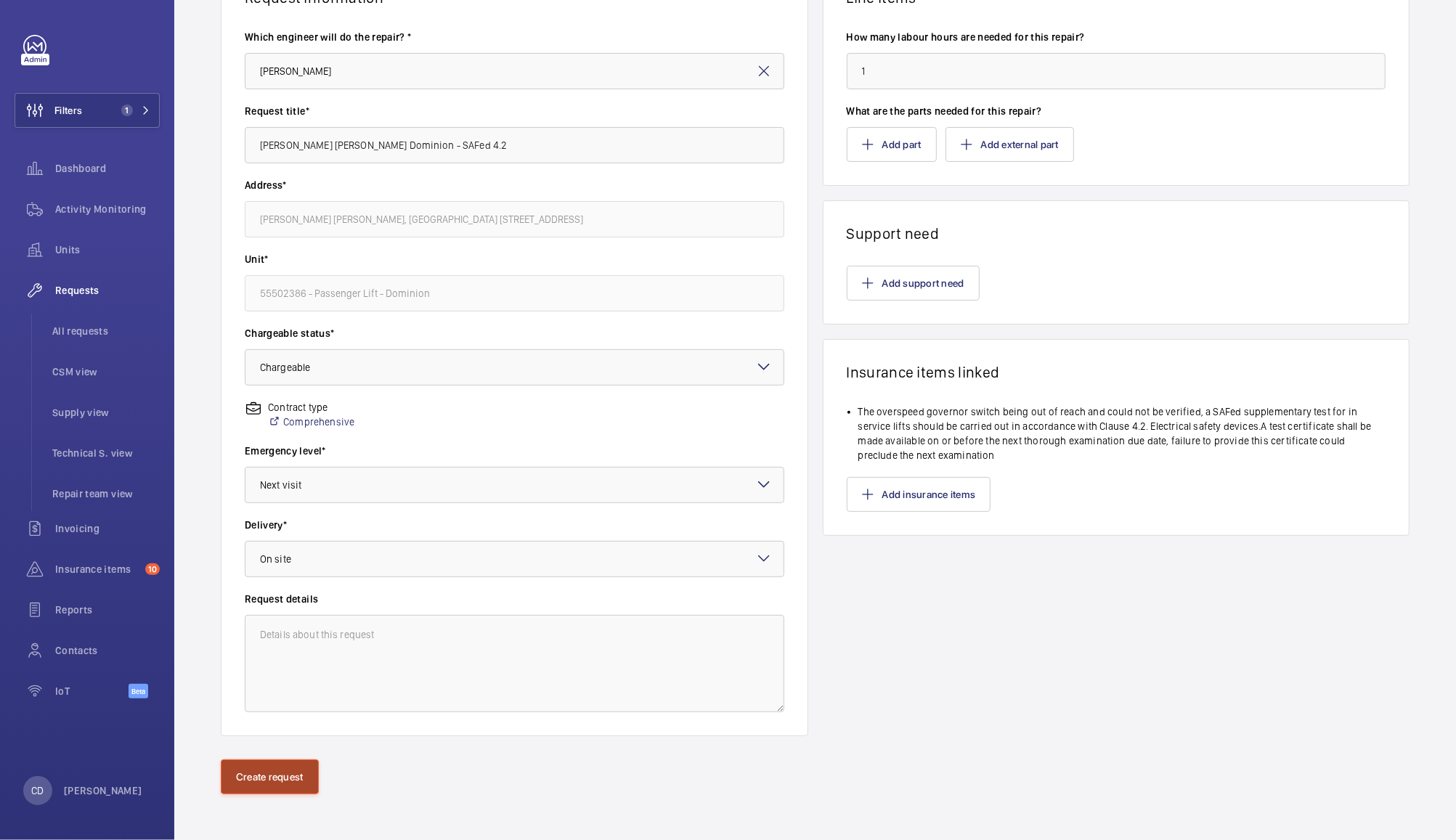
click at [276, 775] on button "Create request" at bounding box center [270, 776] width 99 height 35
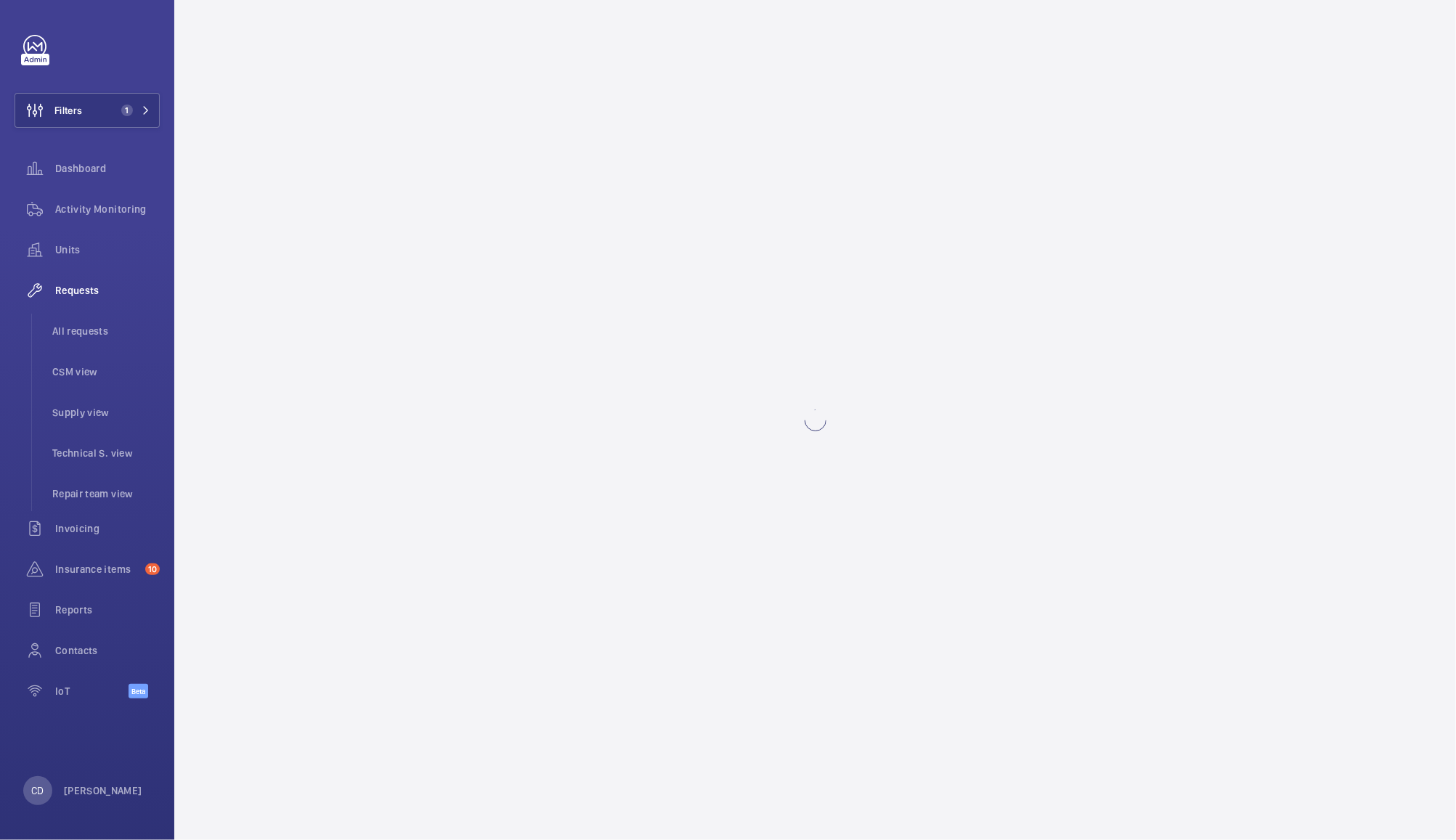
scroll to position [0, 0]
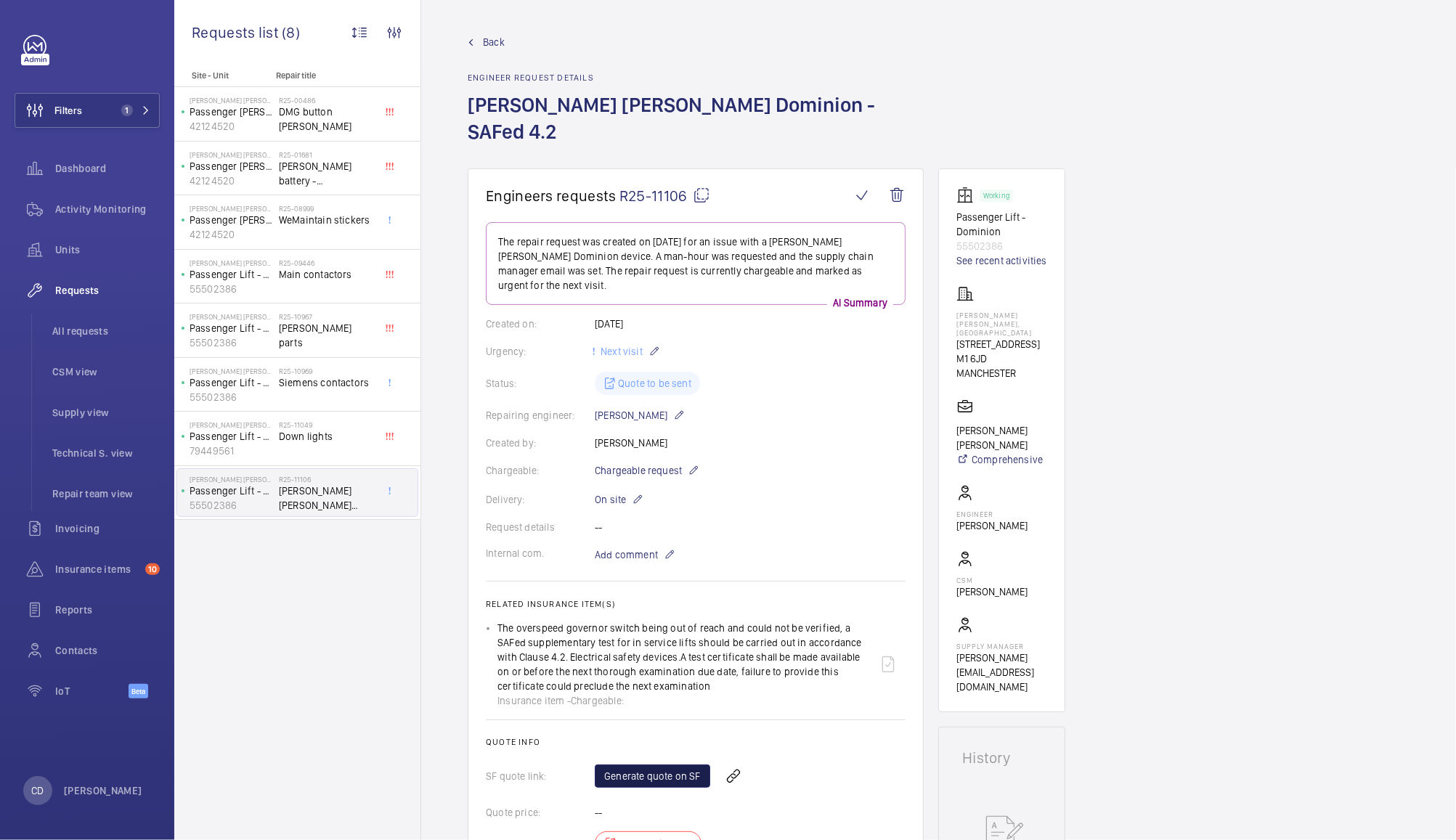
click at [630, 764] on link "Generate quote on SF" at bounding box center [653, 775] width 115 height 23
click at [74, 565] on span "Insurance items" at bounding box center [97, 569] width 85 height 15
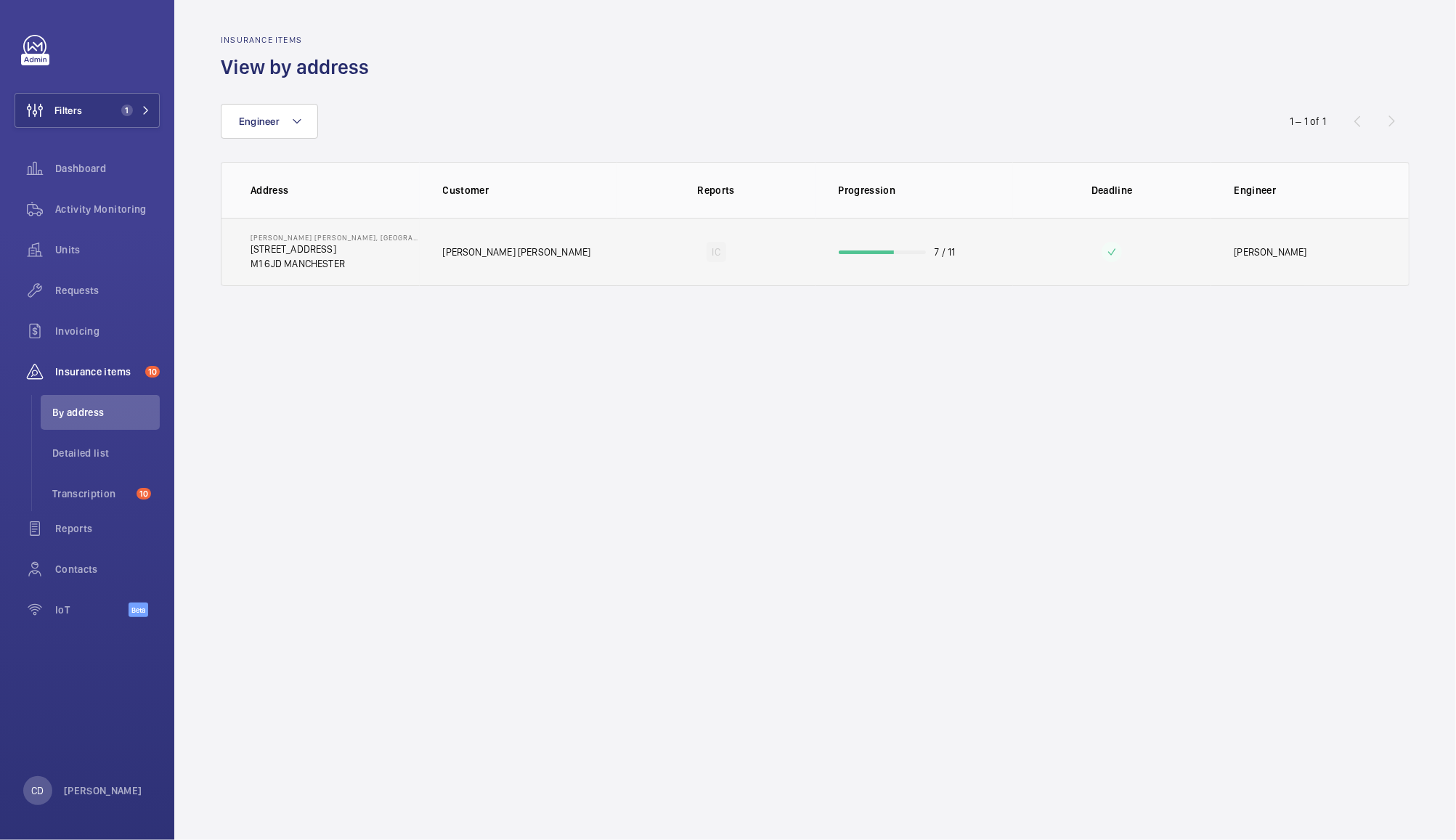
click at [864, 257] on td "7 / 11" at bounding box center [914, 252] width 198 height 69
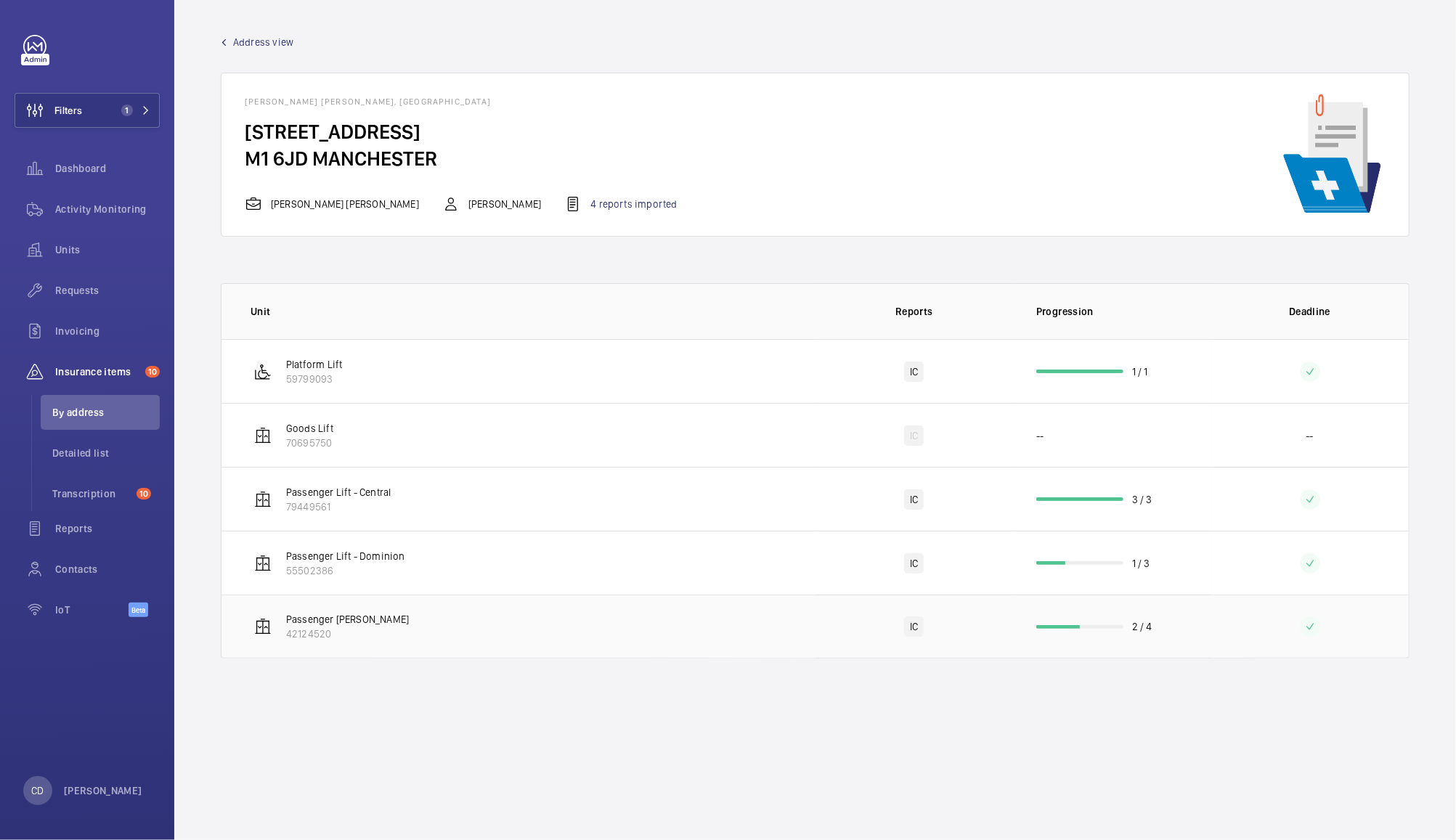
click at [1154, 641] on td "2 / 4" at bounding box center [1112, 627] width 198 height 64
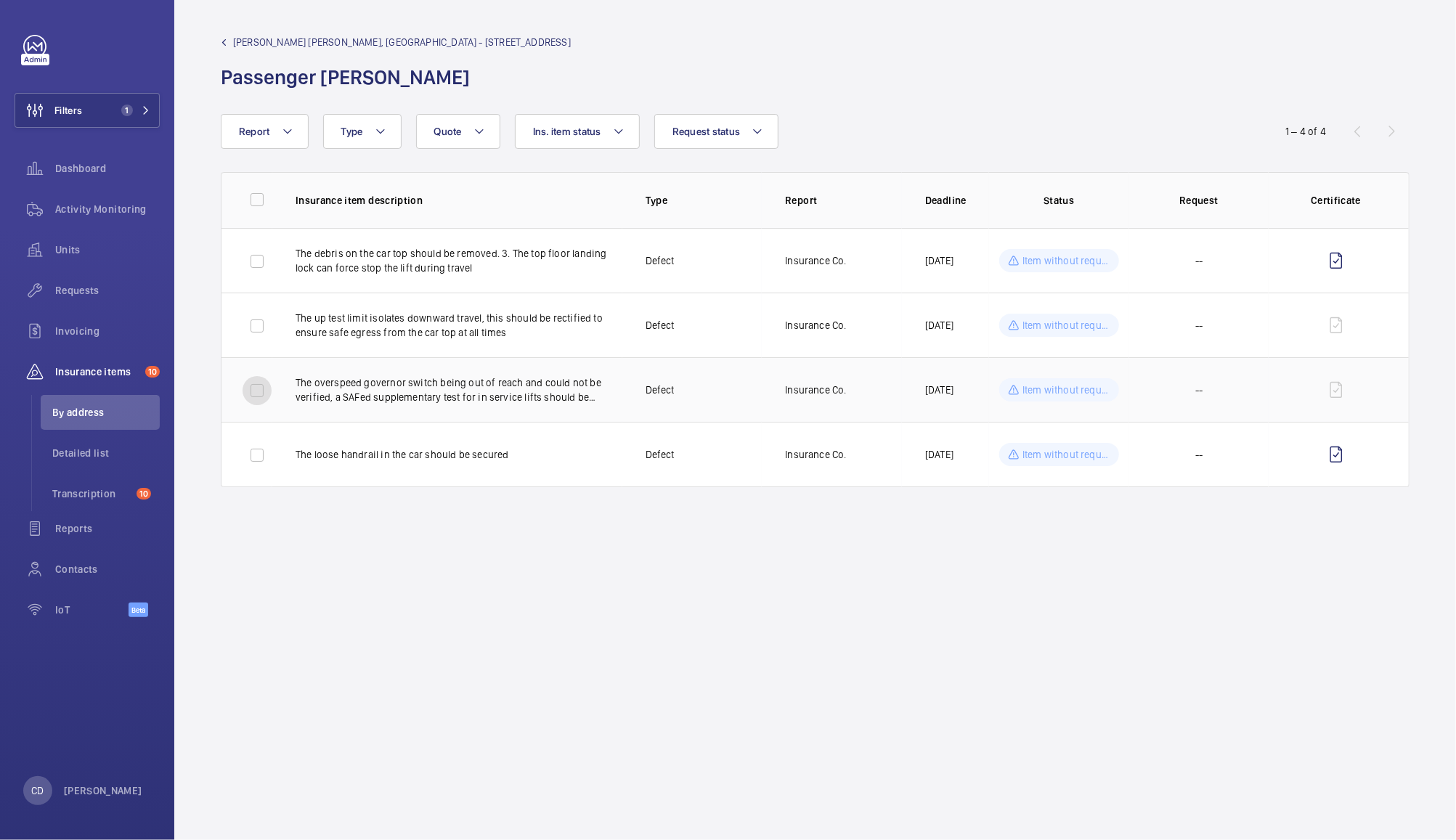
click at [243, 380] on input "checkbox" at bounding box center [257, 390] width 29 height 29
checkbox input "true"
click at [1306, 135] on button "New request from 1 insurance item" at bounding box center [1316, 131] width 189 height 35
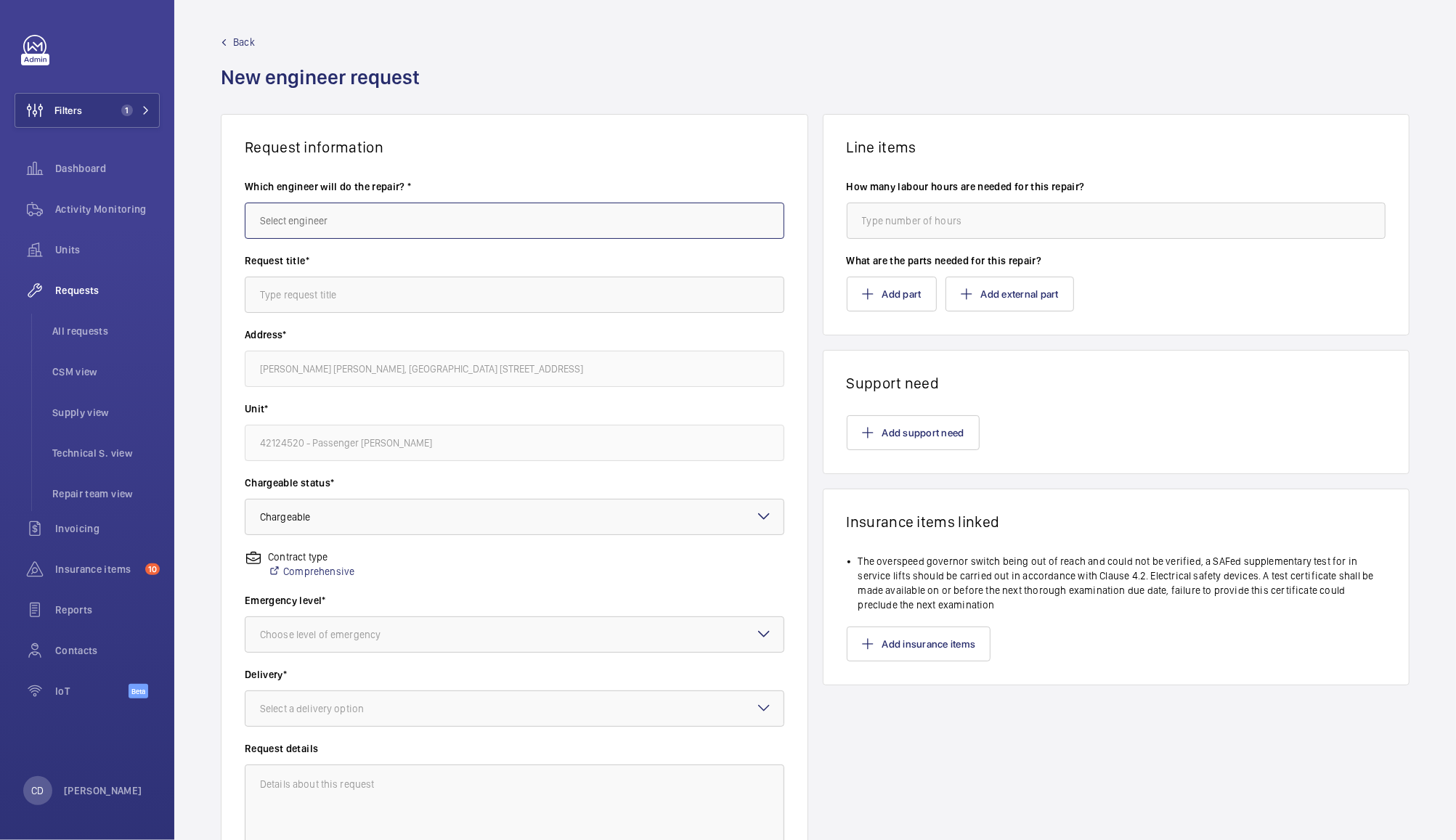
click at [530, 222] on input "text" at bounding box center [515, 221] width 539 height 36
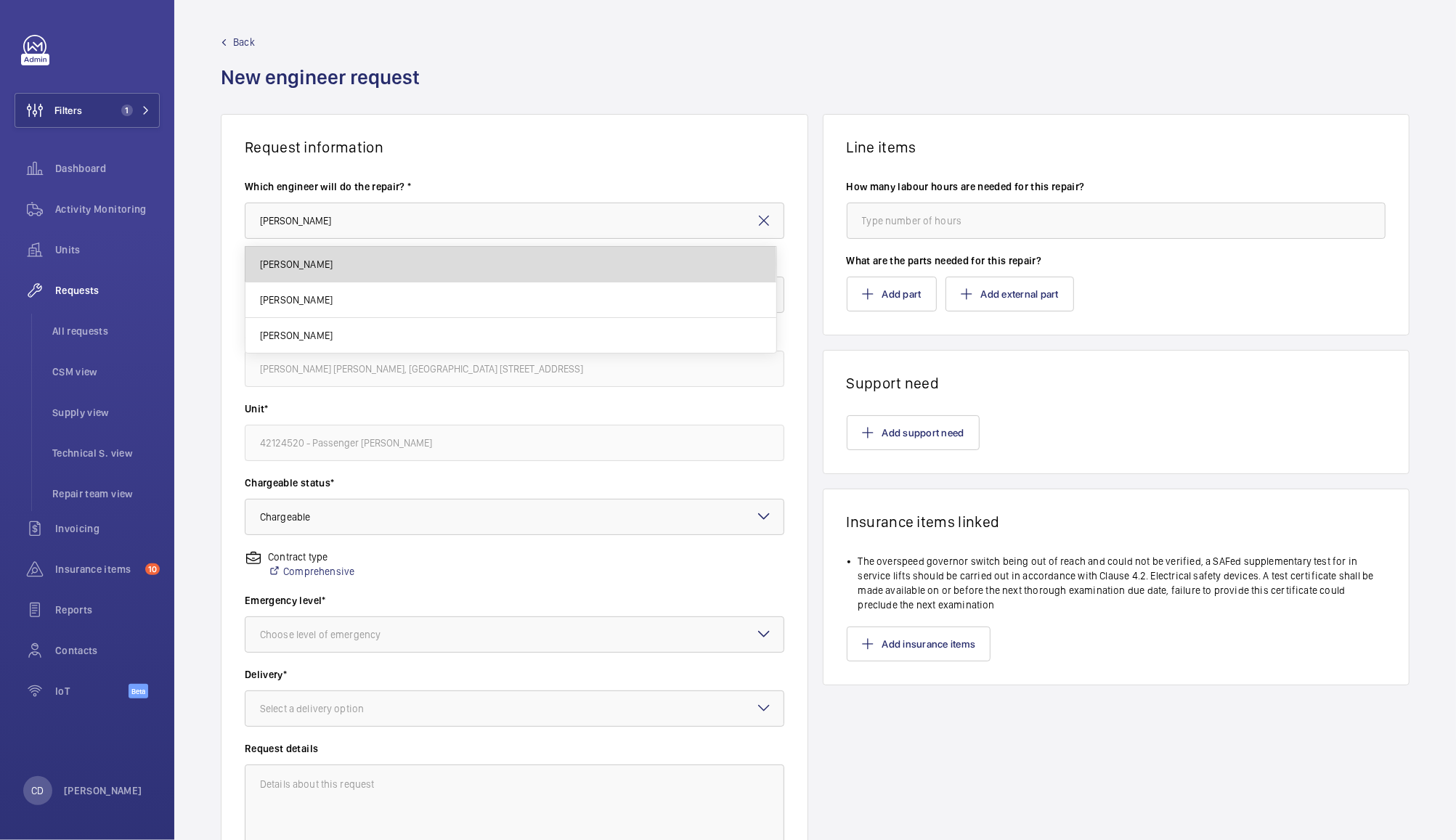
click at [311, 264] on span "[PERSON_NAME]" at bounding box center [296, 264] width 73 height 15
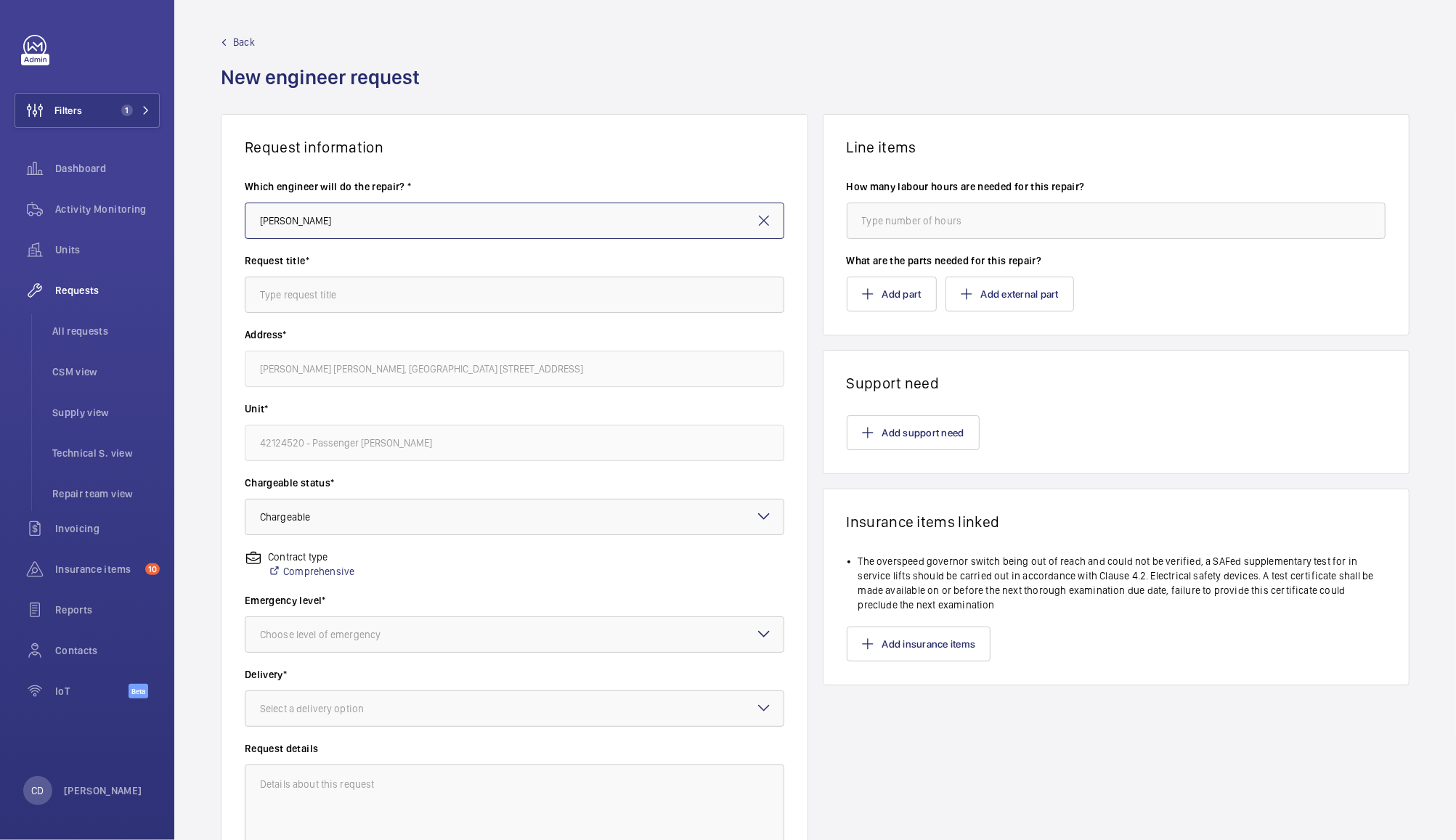
type input "[PERSON_NAME]"
click at [431, 296] on input "text" at bounding box center [515, 295] width 539 height 36
type input "SAFed 4.2 [PERSON_NAME] [PERSON_NAME] [PERSON_NAME] Lift"
type input "1"
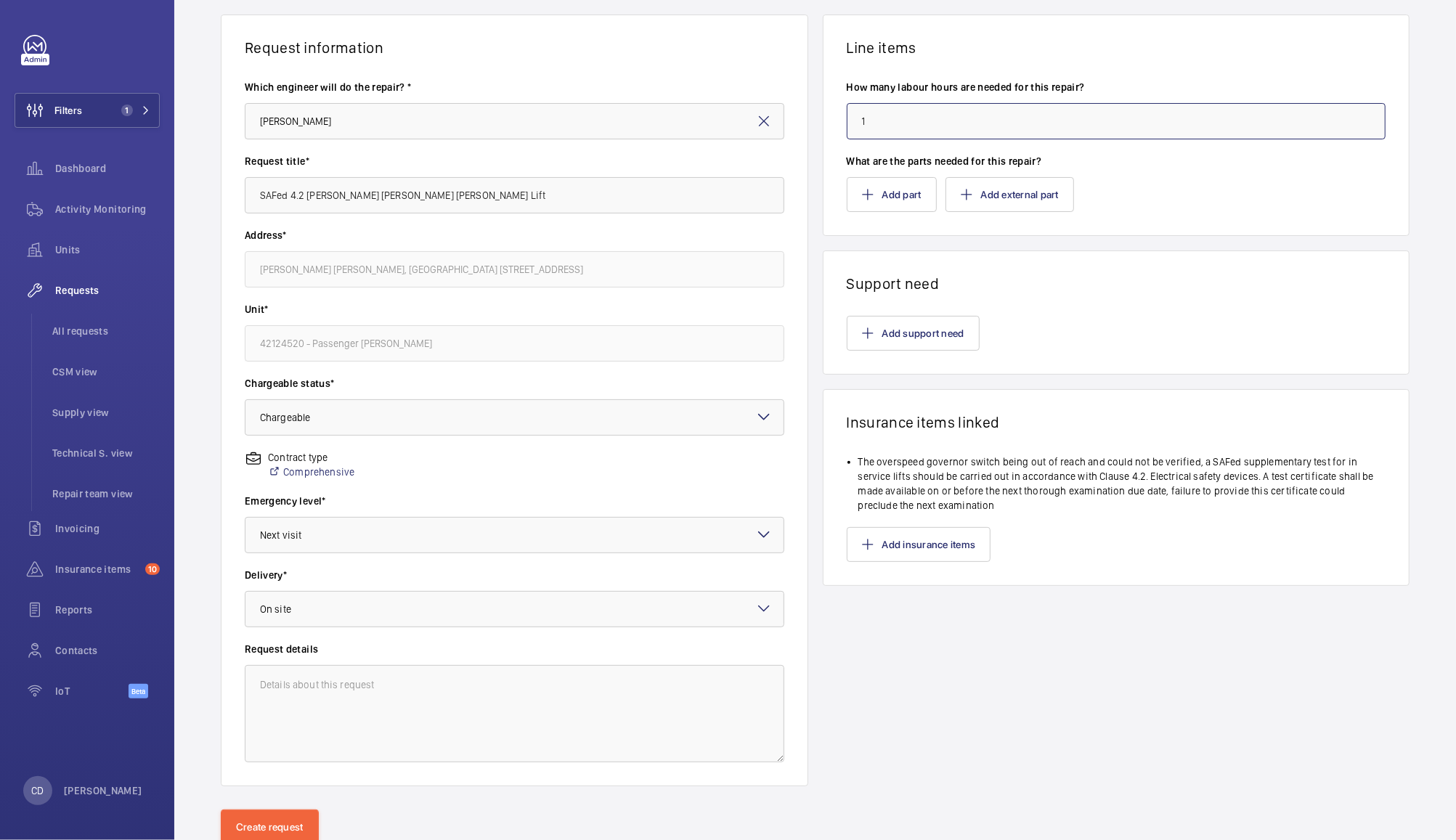
scroll to position [149, 0]
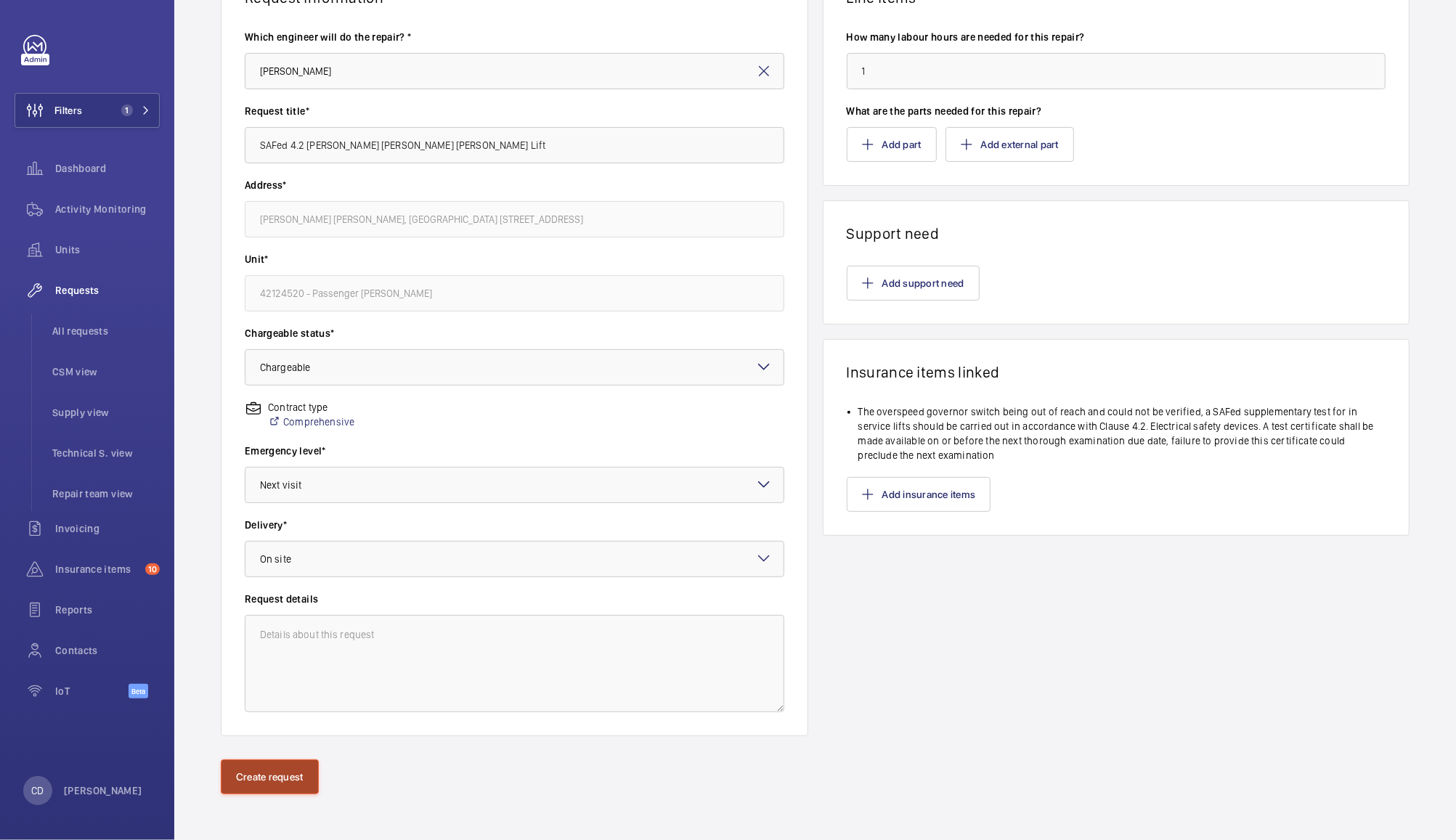
click at [281, 769] on button "Create request" at bounding box center [270, 776] width 99 height 35
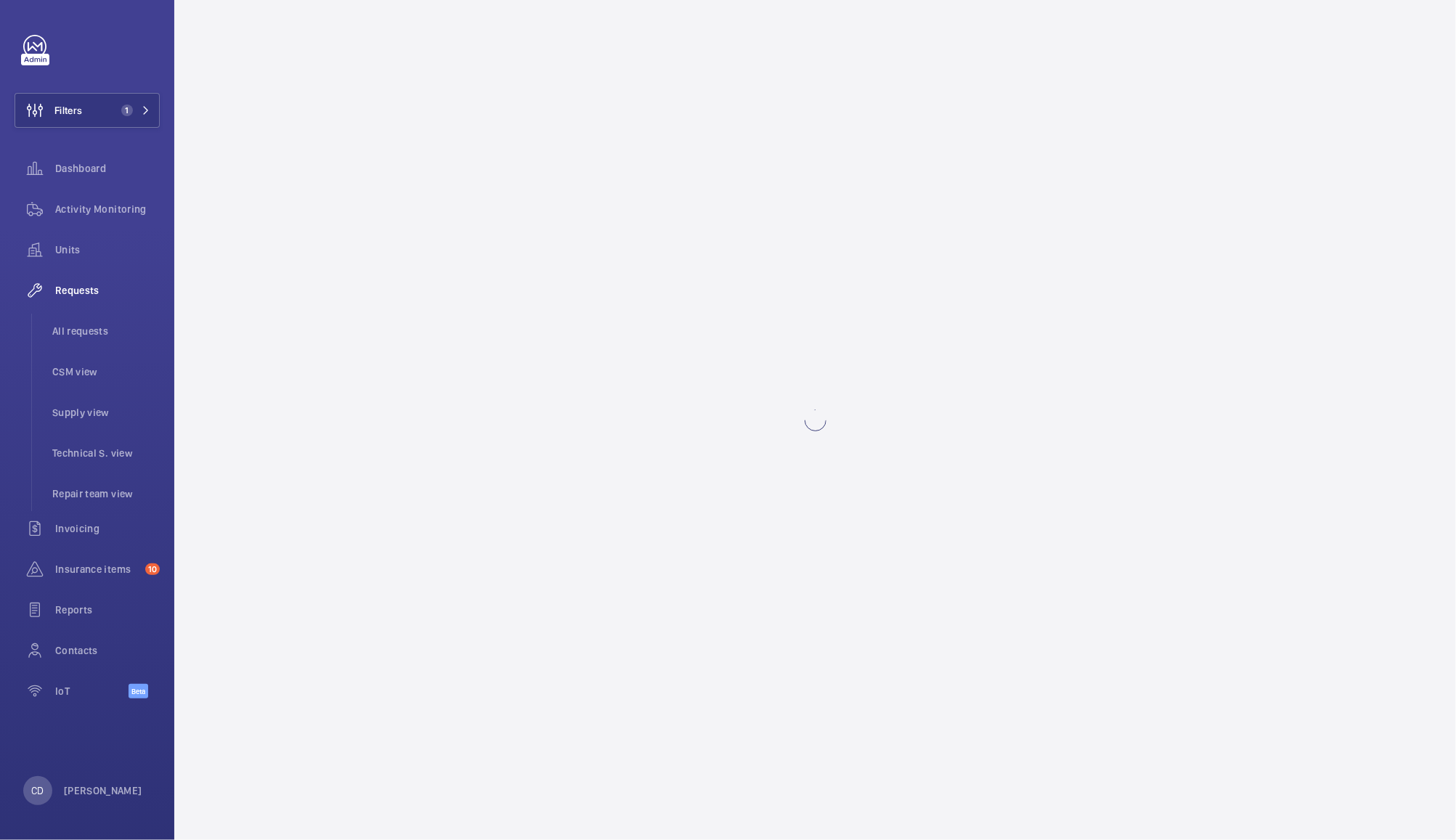
scroll to position [0, 0]
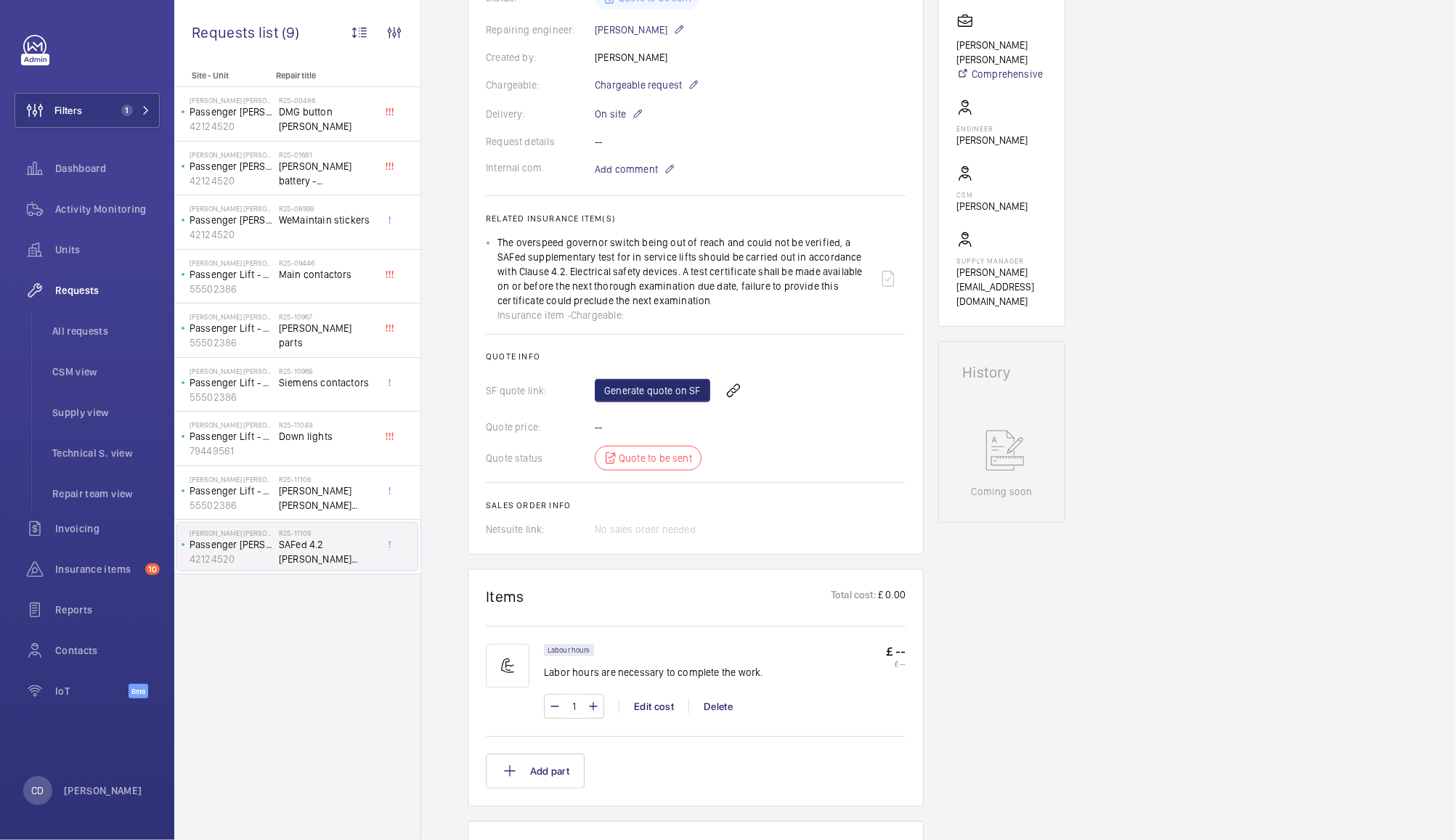
scroll to position [394, 0]
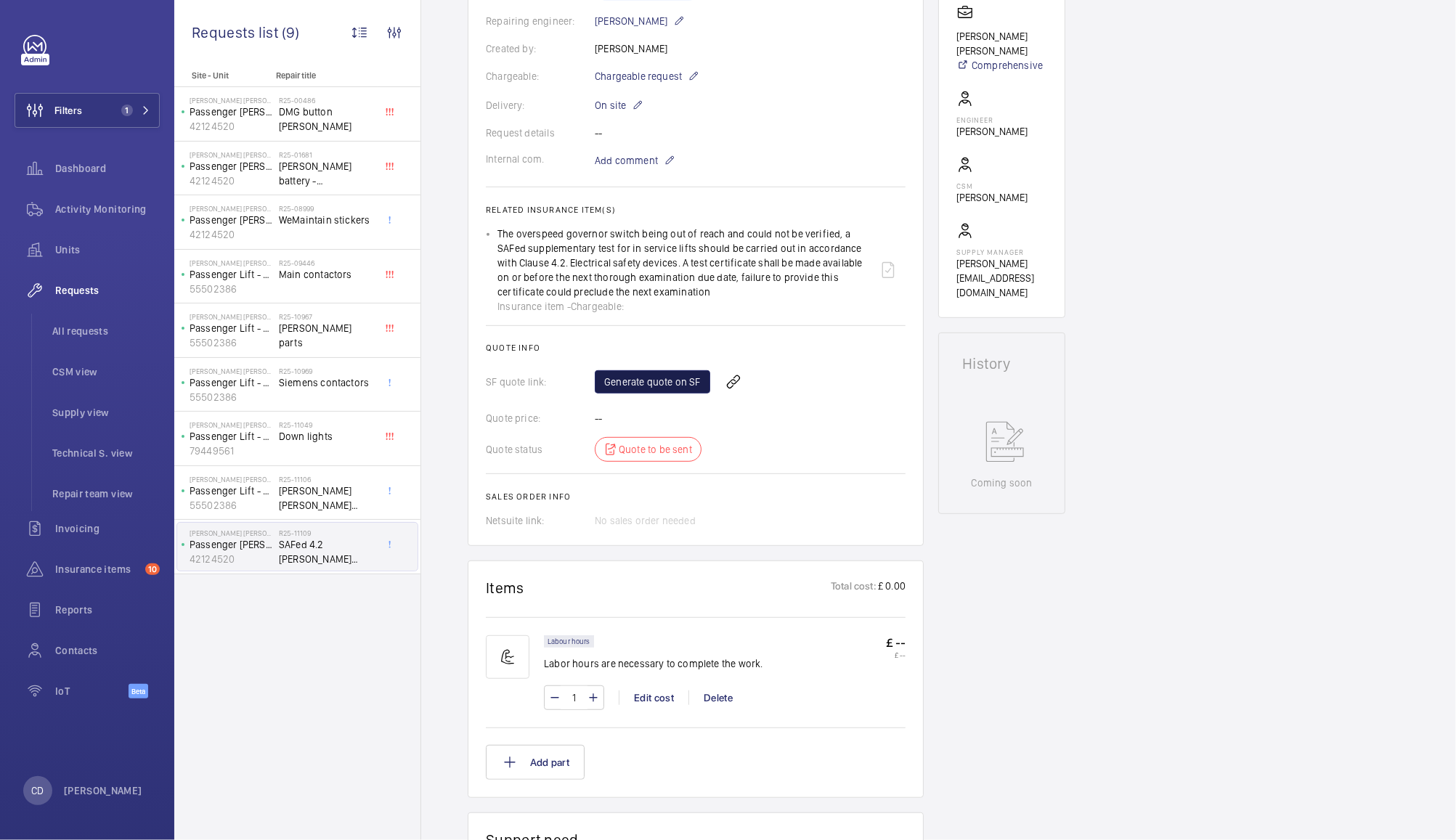
click at [657, 370] on link "Generate quote on SF" at bounding box center [653, 381] width 115 height 23
click at [79, 569] on span "Insurance items" at bounding box center [97, 569] width 85 height 15
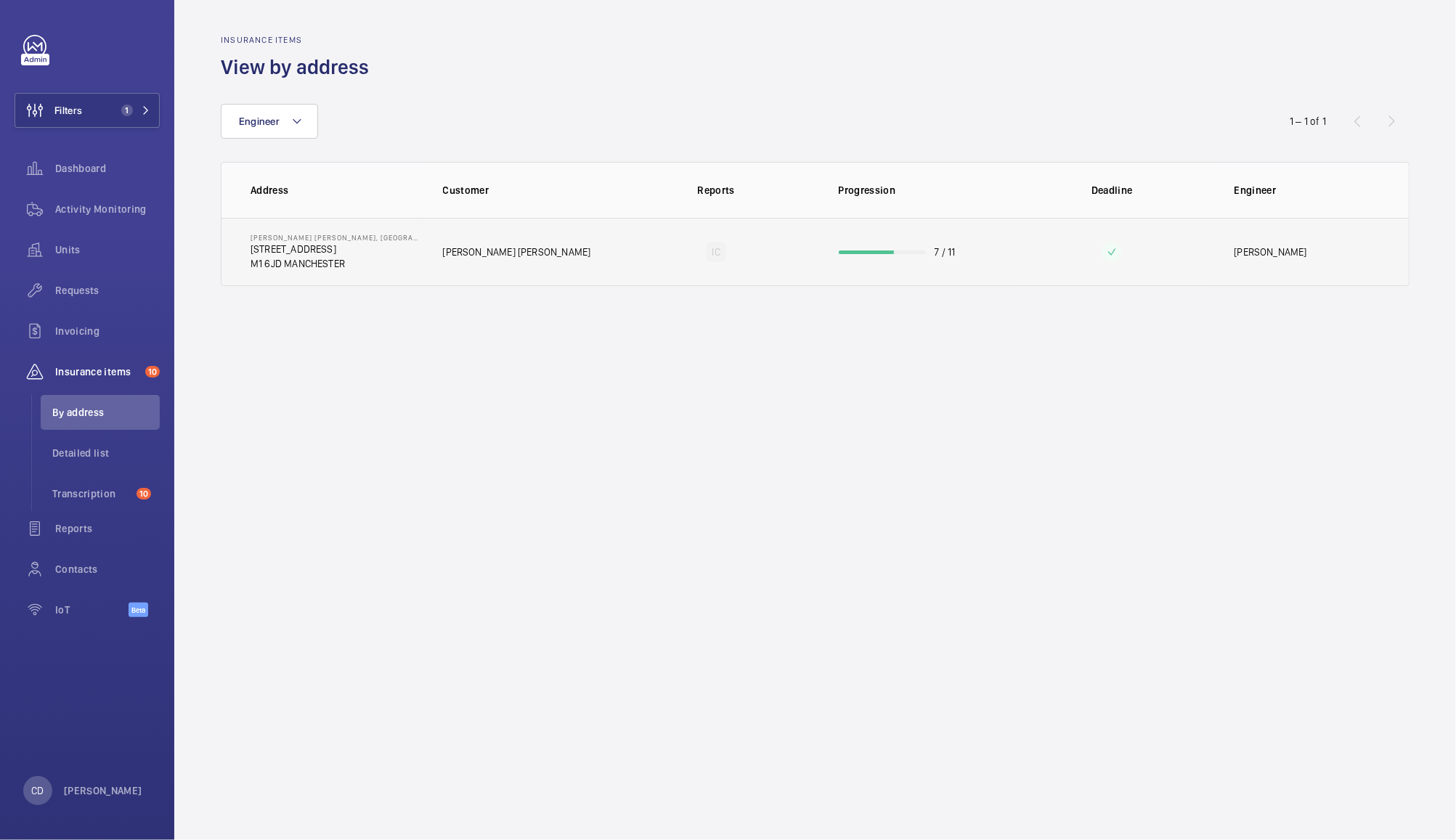
click at [555, 256] on td "[PERSON_NAME] [PERSON_NAME]" at bounding box center [519, 252] width 198 height 69
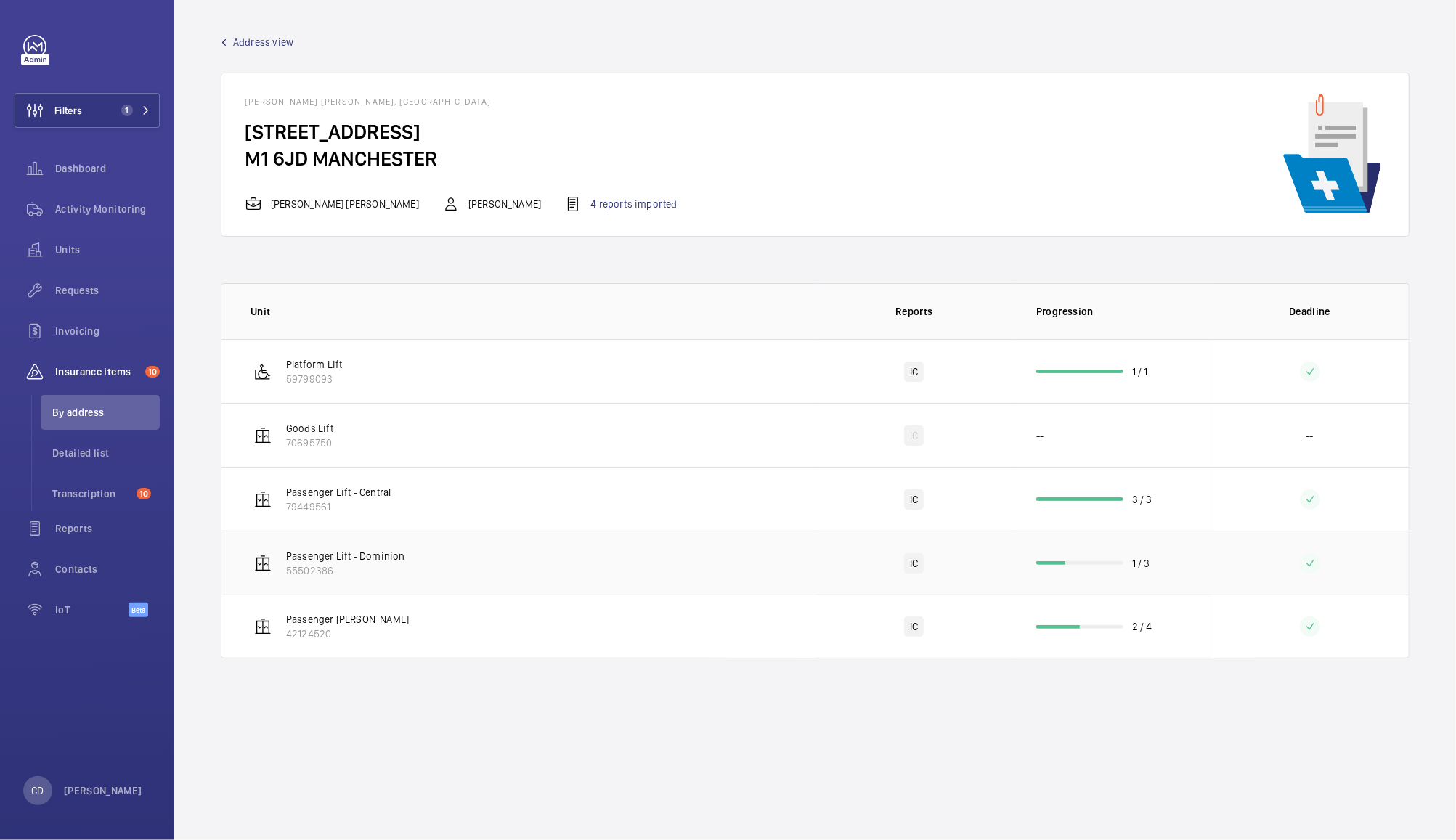
click at [391, 560] on p "Passenger Lift - Dominion" at bounding box center [345, 556] width 119 height 15
